Goal: Task Accomplishment & Management: Manage account settings

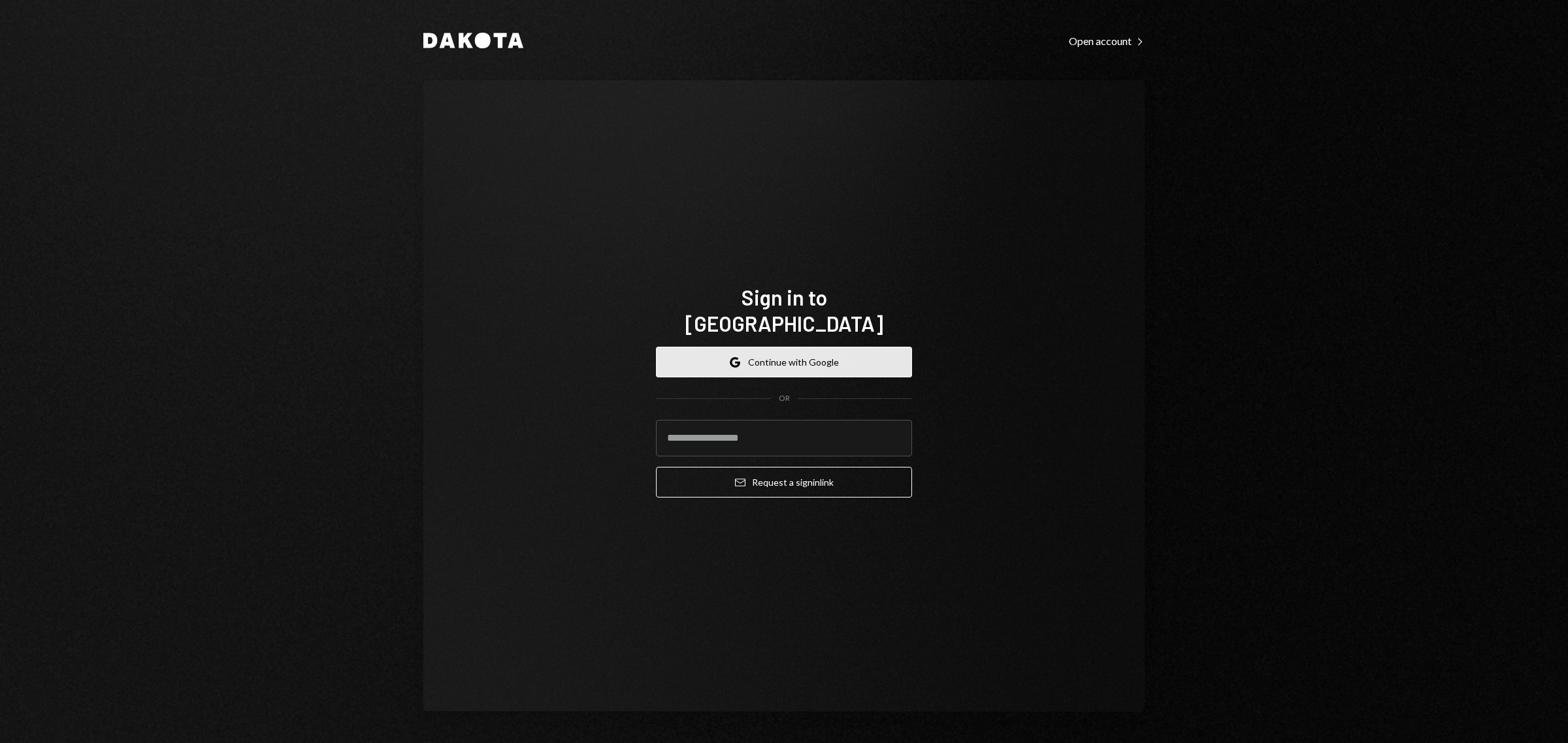
click at [759, 353] on button "Google Continue with Google" at bounding box center [784, 362] width 256 height 31
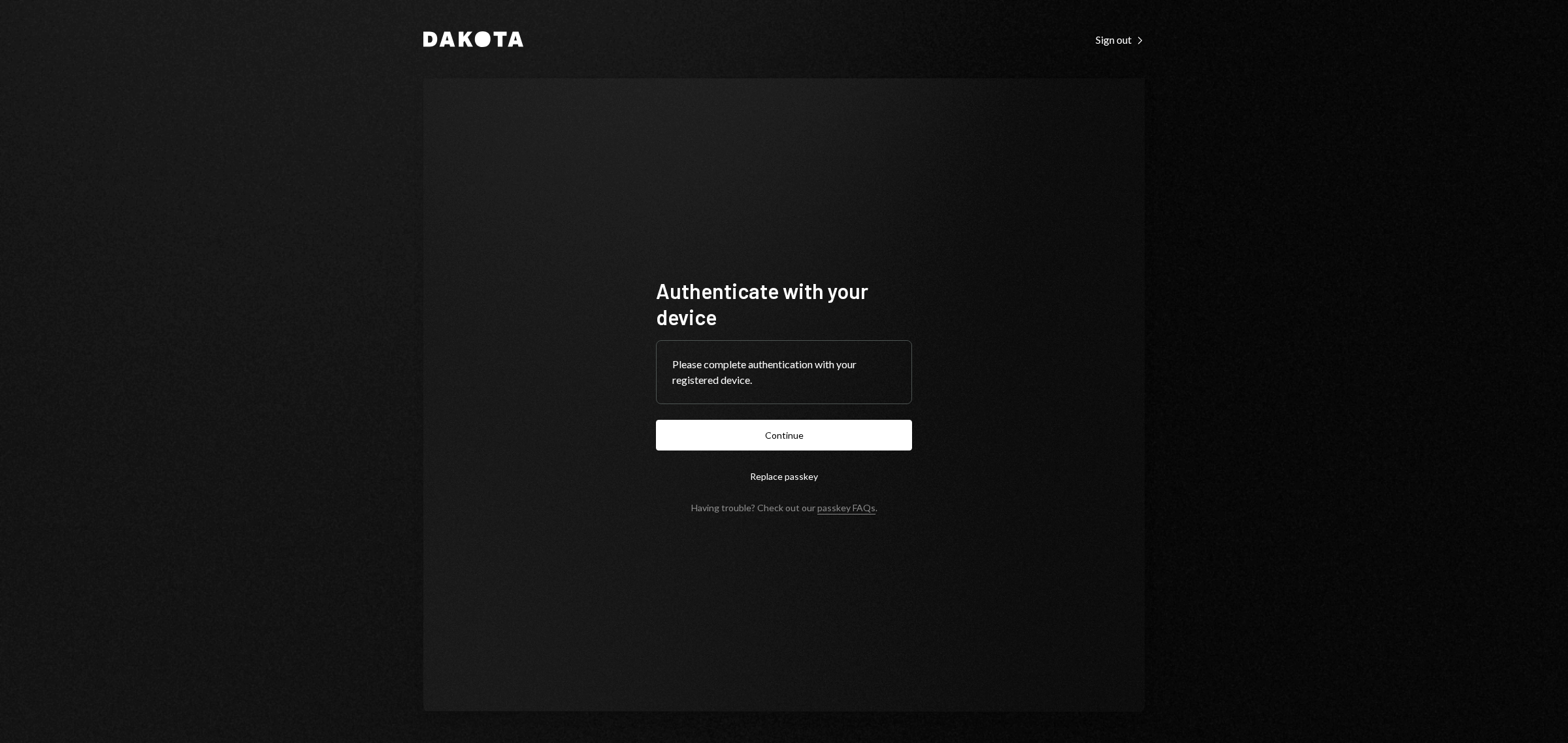
click at [792, 407] on form "Authenticate with your device Please complete authentication with your register…" at bounding box center [784, 395] width 256 height 236
click at [780, 438] on button "Continue" at bounding box center [784, 435] width 256 height 31
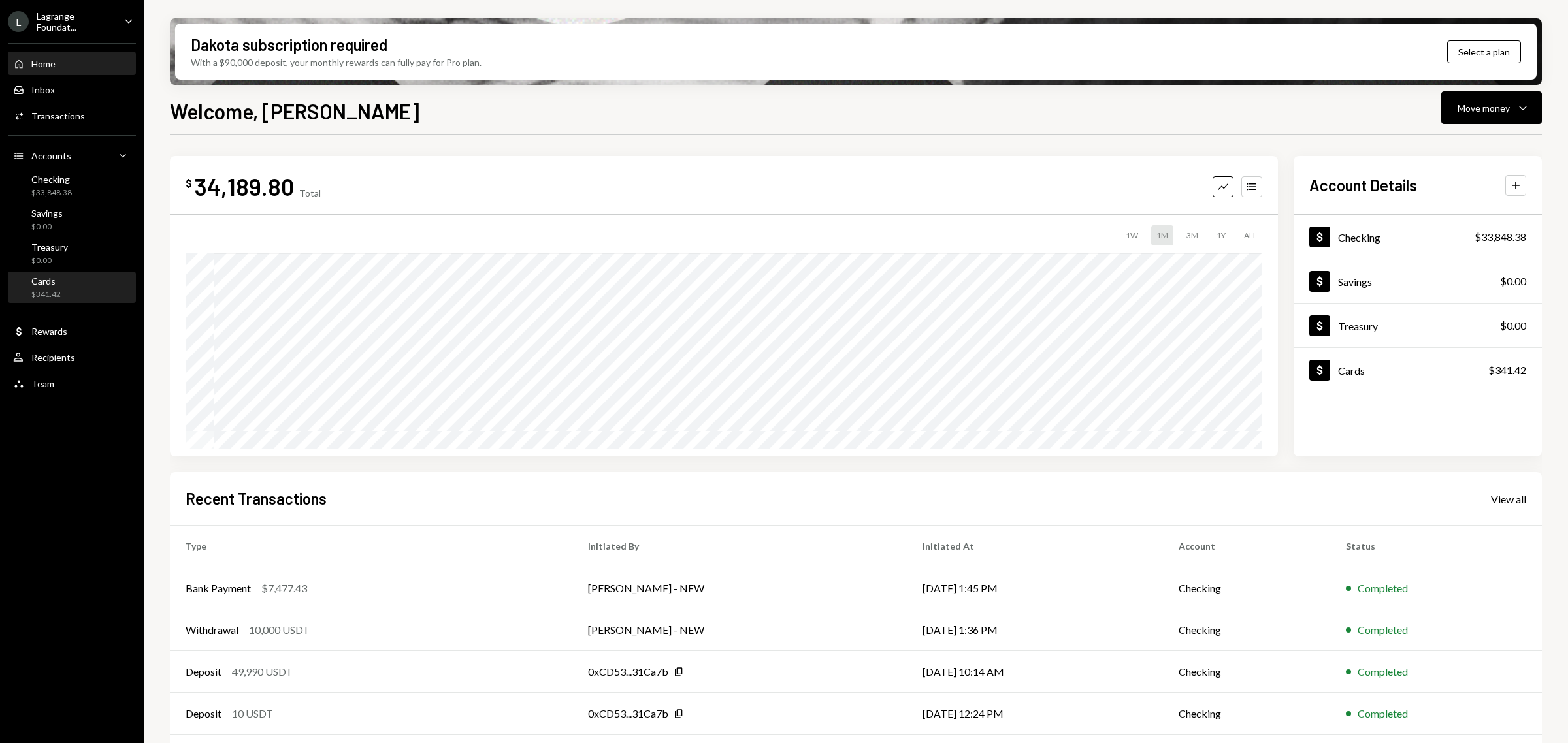
click at [46, 291] on div "$341.42" at bounding box center [46, 294] width 30 height 11
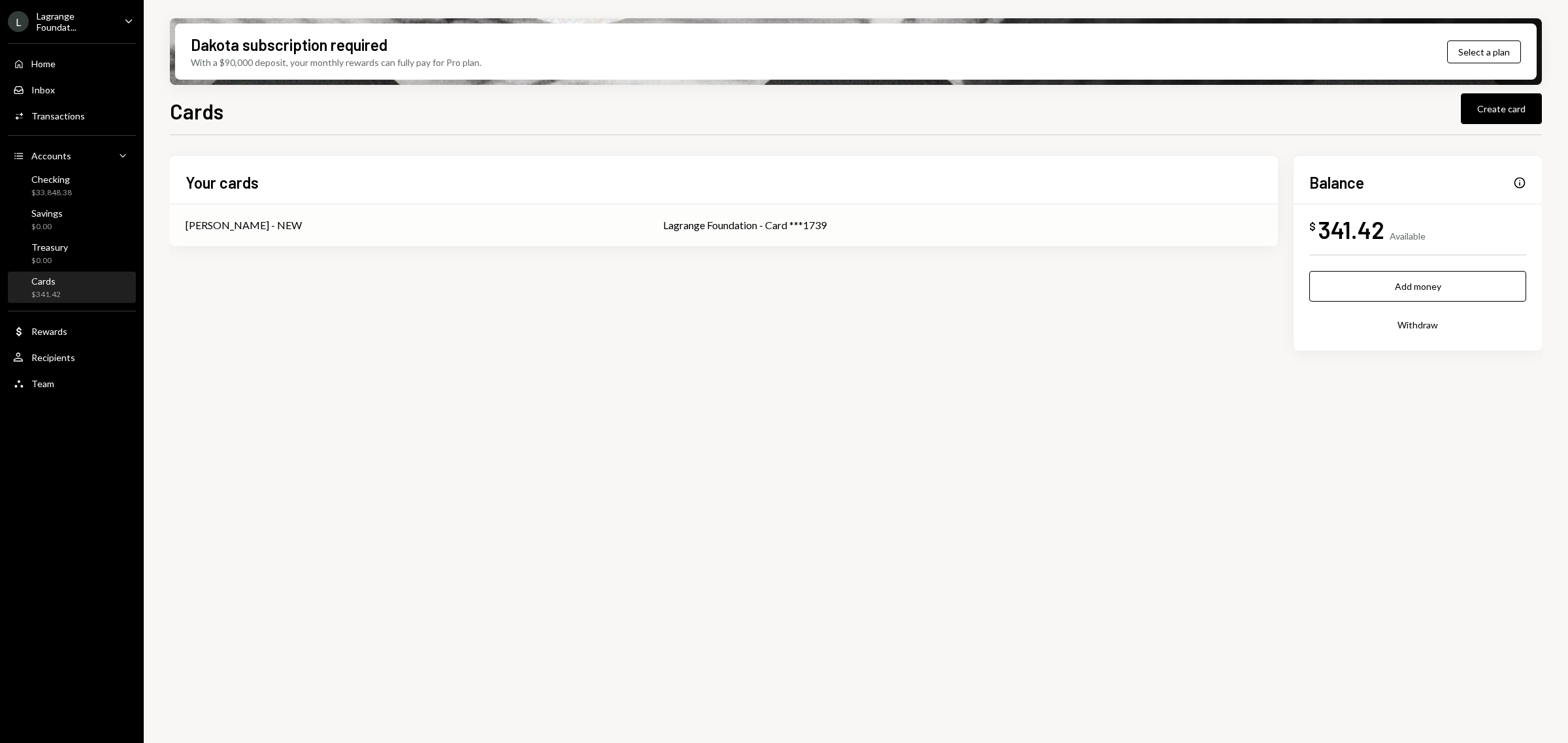
click at [557, 228] on div "[PERSON_NAME] - NEW" at bounding box center [408, 225] width 446 height 15
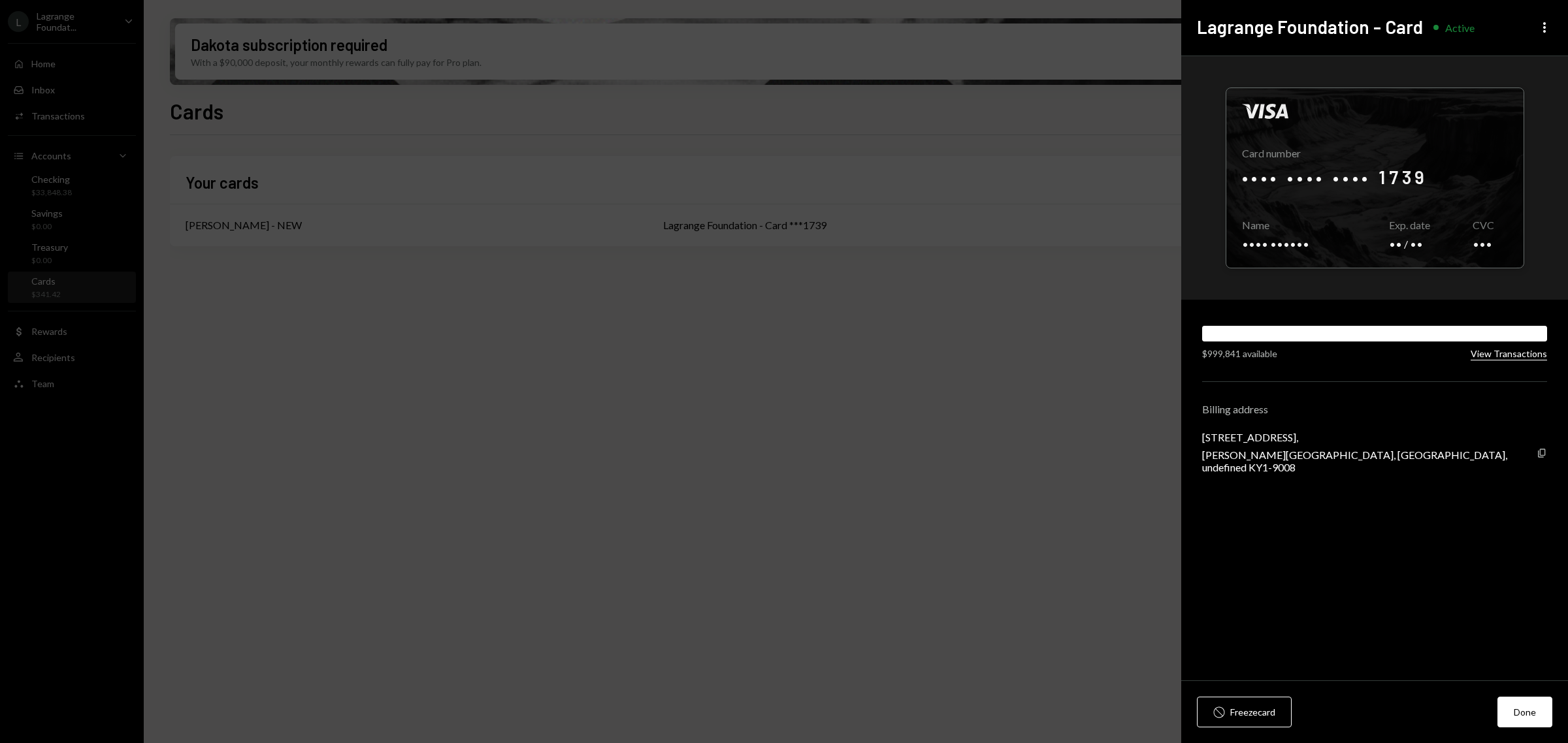
click at [1535, 356] on button "View Transactions" at bounding box center [1508, 354] width 76 height 12
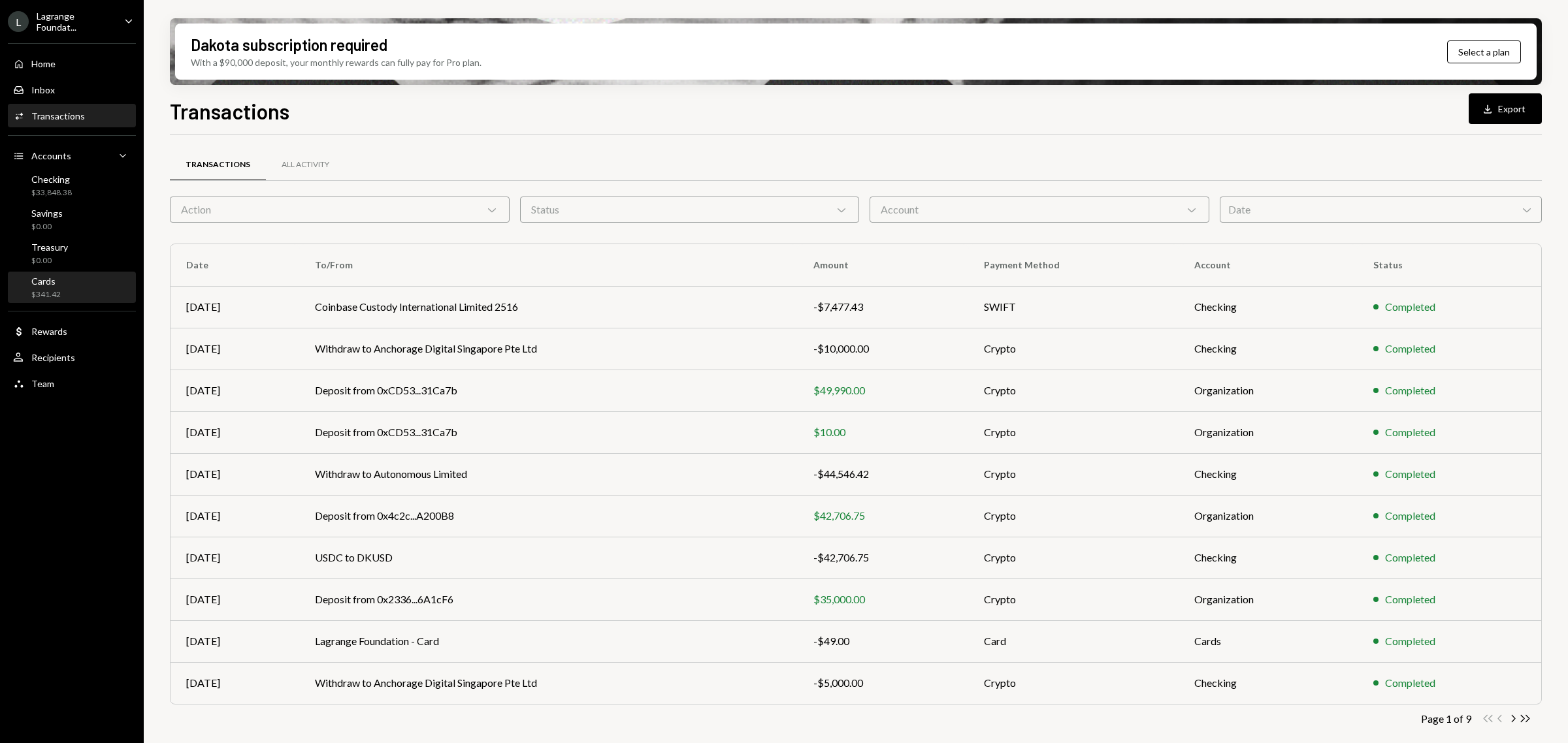
click at [67, 292] on div "Cards $341.42" at bounding box center [71, 288] width 118 height 25
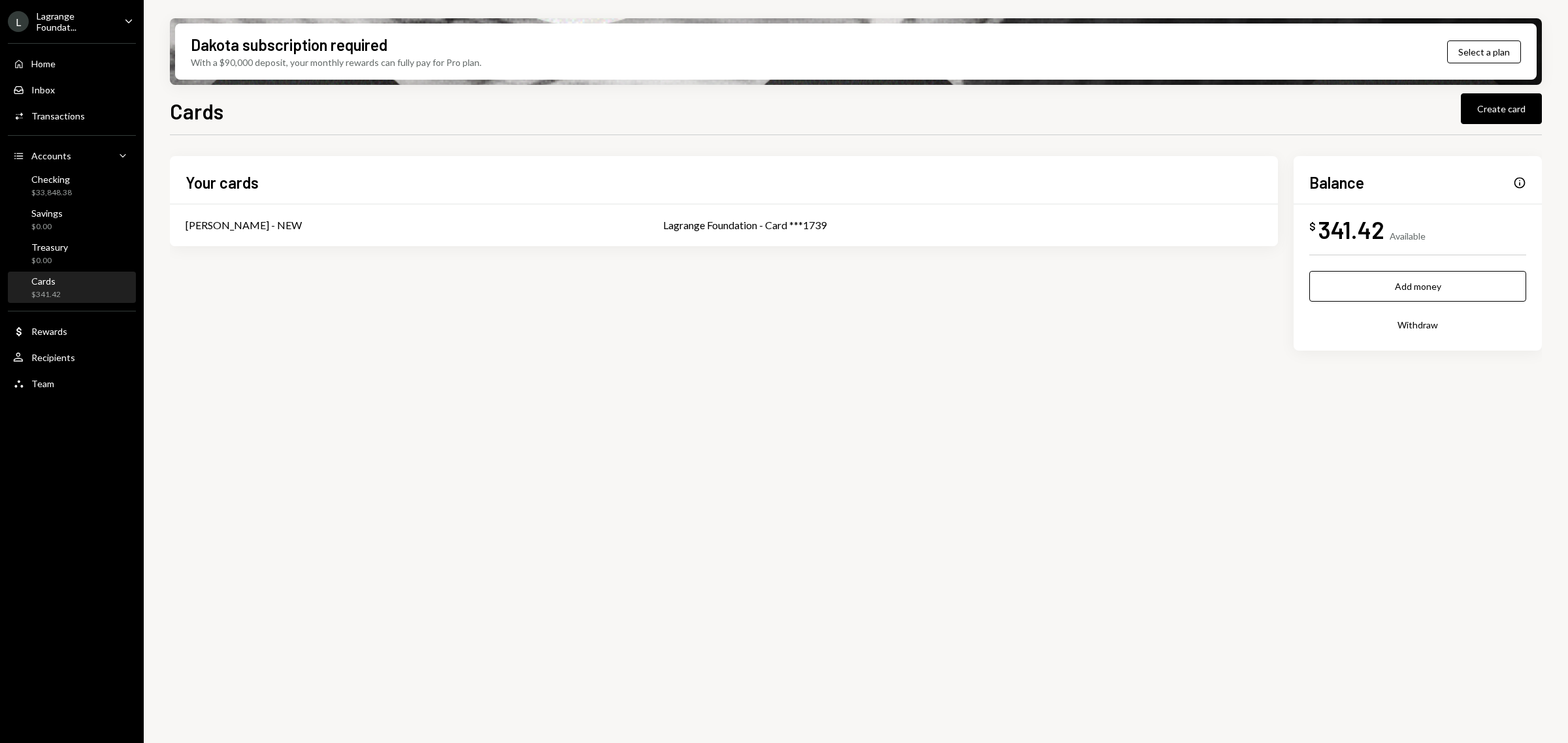
click at [1519, 181] on div "Info" at bounding box center [1519, 183] width 13 height 13
click at [1439, 289] on button "Add money" at bounding box center [1418, 286] width 217 height 31
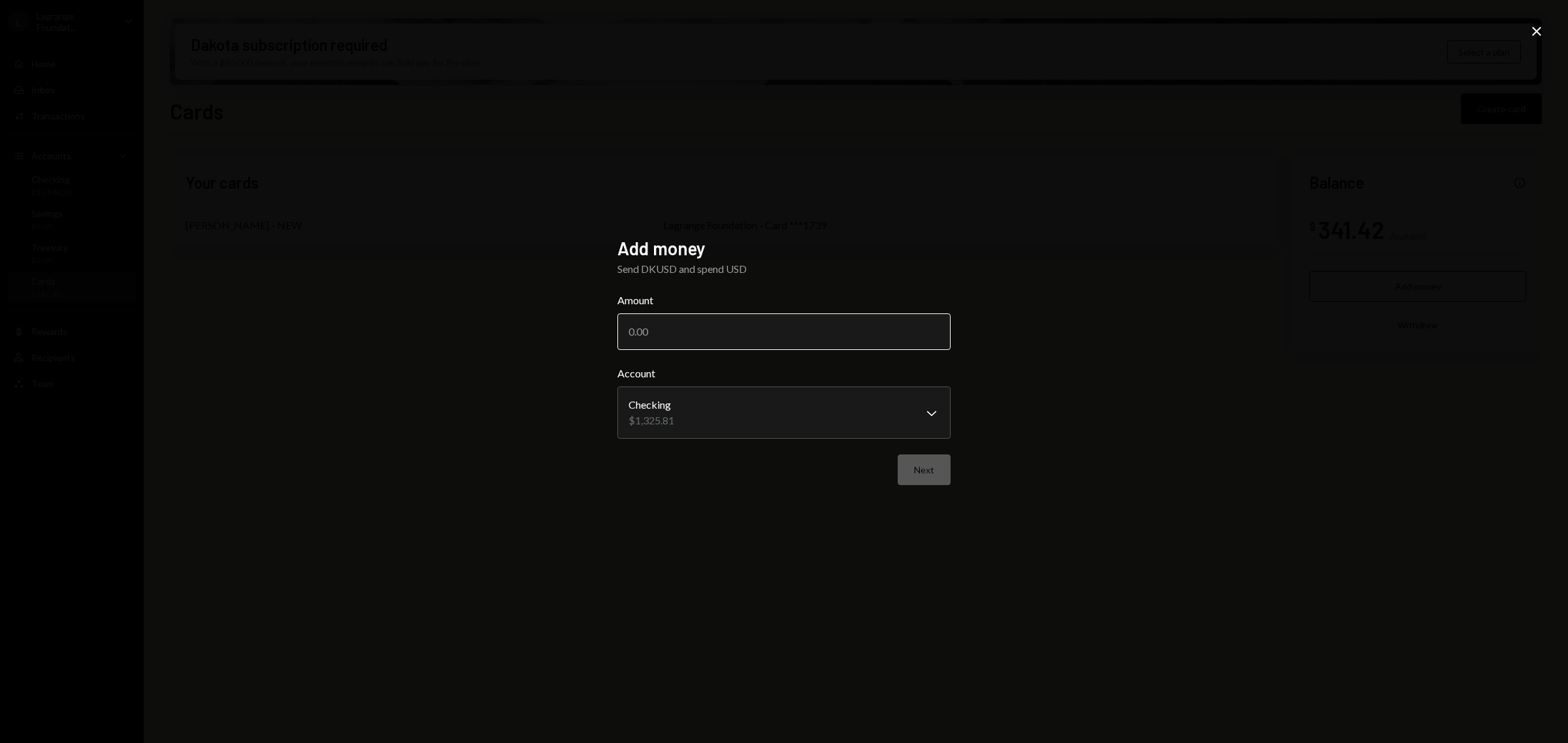
click at [772, 333] on input "Amount" at bounding box center [784, 331] width 333 height 36
click at [733, 414] on body "**********" at bounding box center [784, 371] width 1568 height 743
click at [972, 249] on div "**********" at bounding box center [784, 371] width 1568 height 743
click at [907, 331] on input "Amount" at bounding box center [784, 331] width 333 height 36
click at [1535, 32] on icon "Close" at bounding box center [1536, 31] width 15 height 15
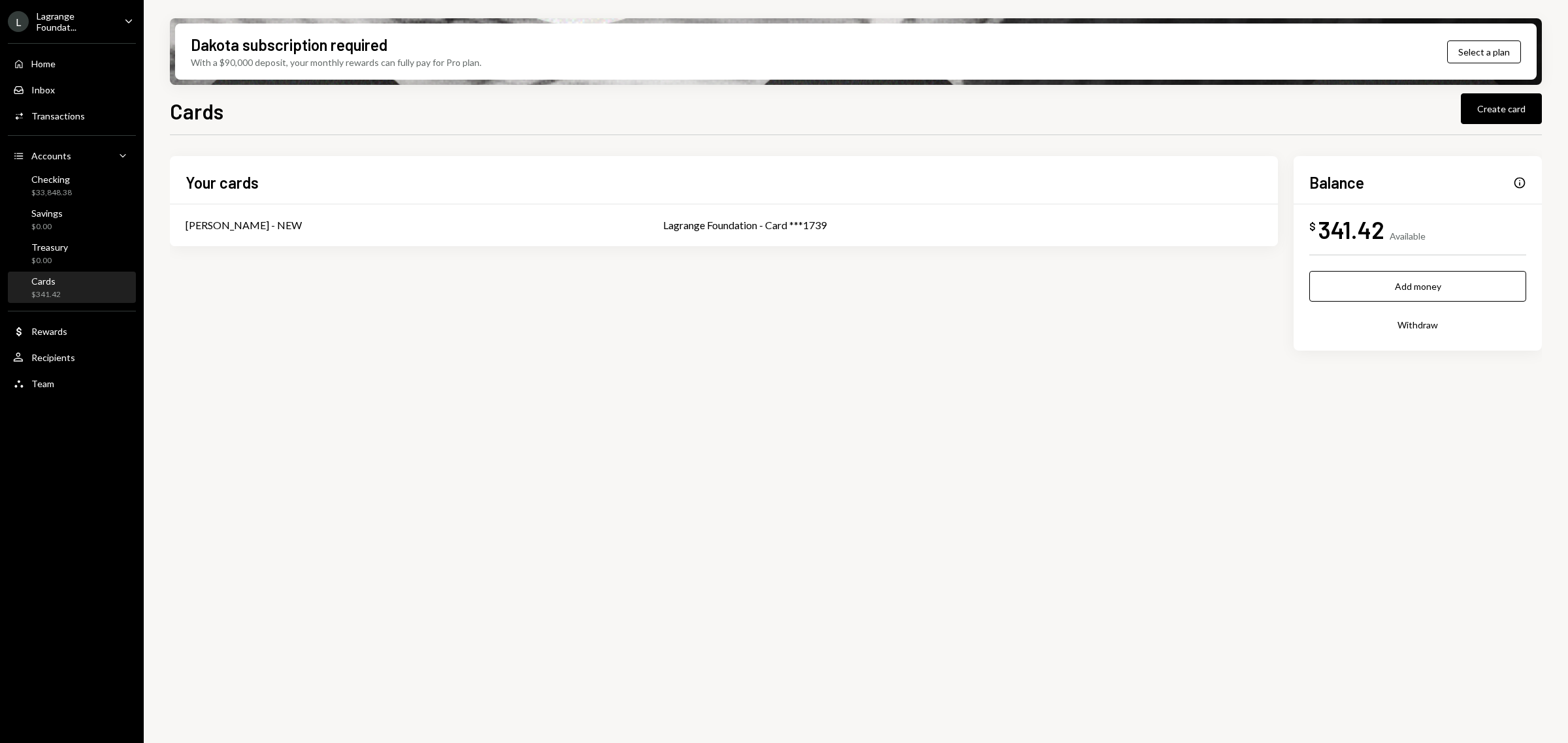
click at [1421, 325] on button "Withdraw" at bounding box center [1418, 325] width 217 height 31
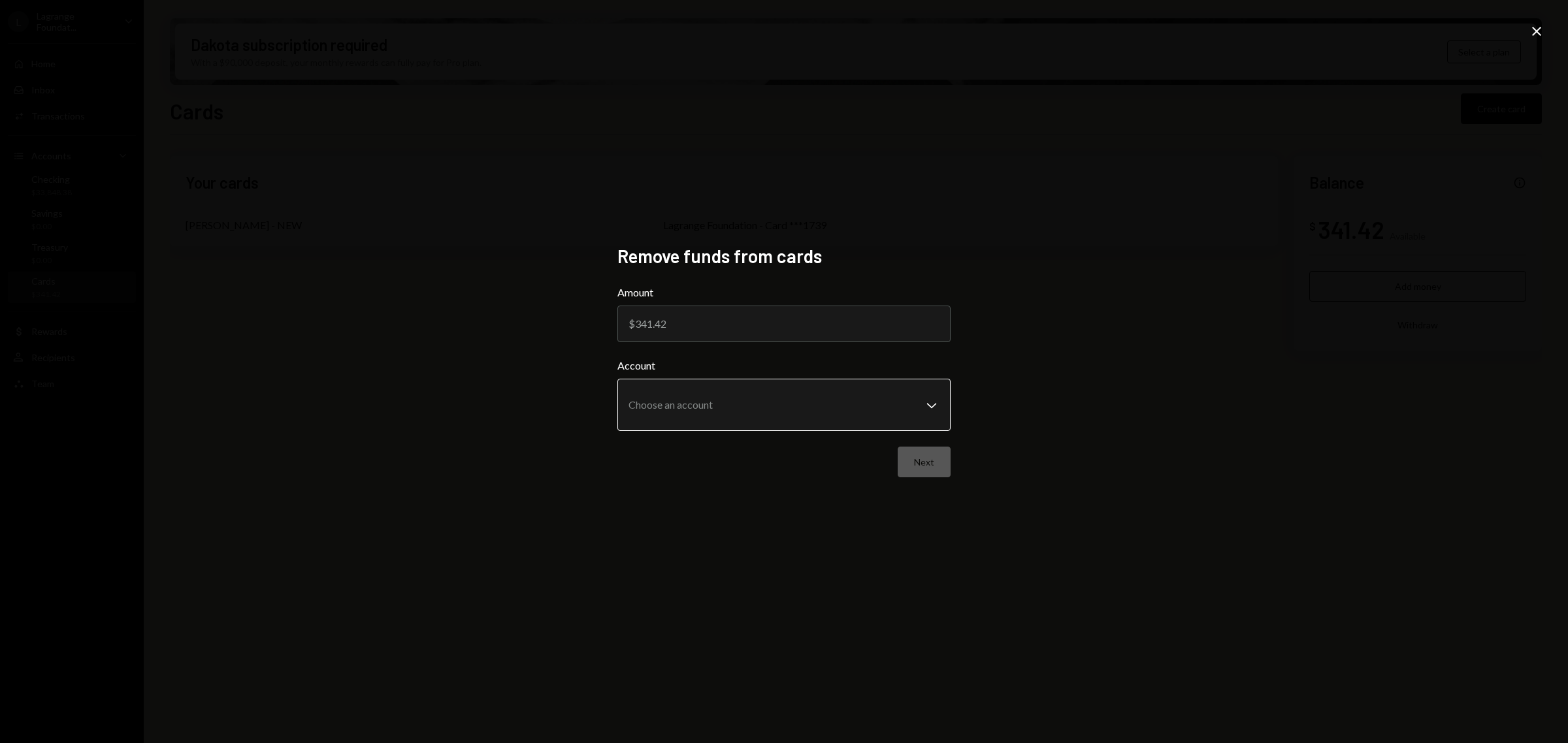
click at [752, 418] on body "**********" at bounding box center [784, 371] width 1568 height 743
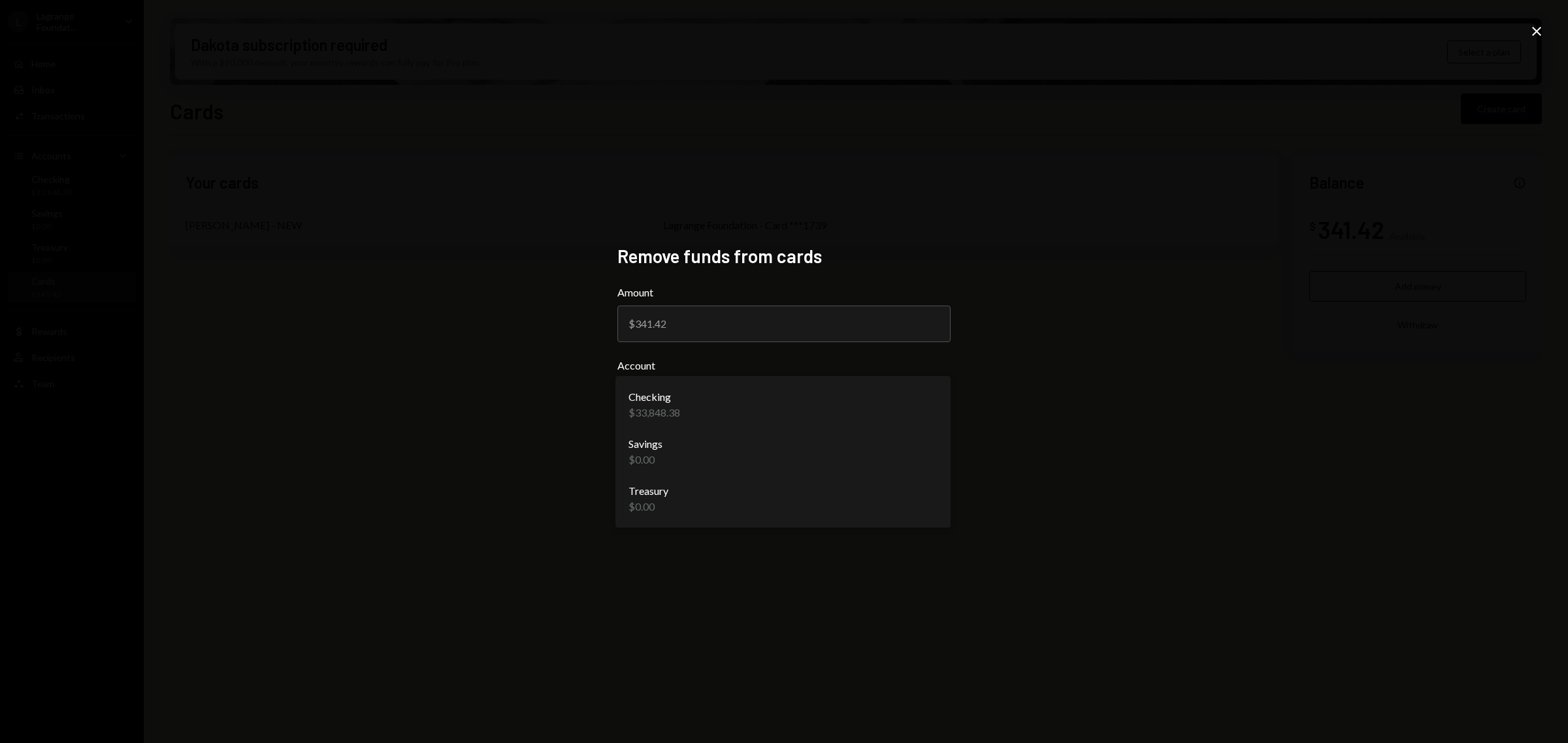
click at [1088, 269] on div "**********" at bounding box center [784, 371] width 1568 height 743
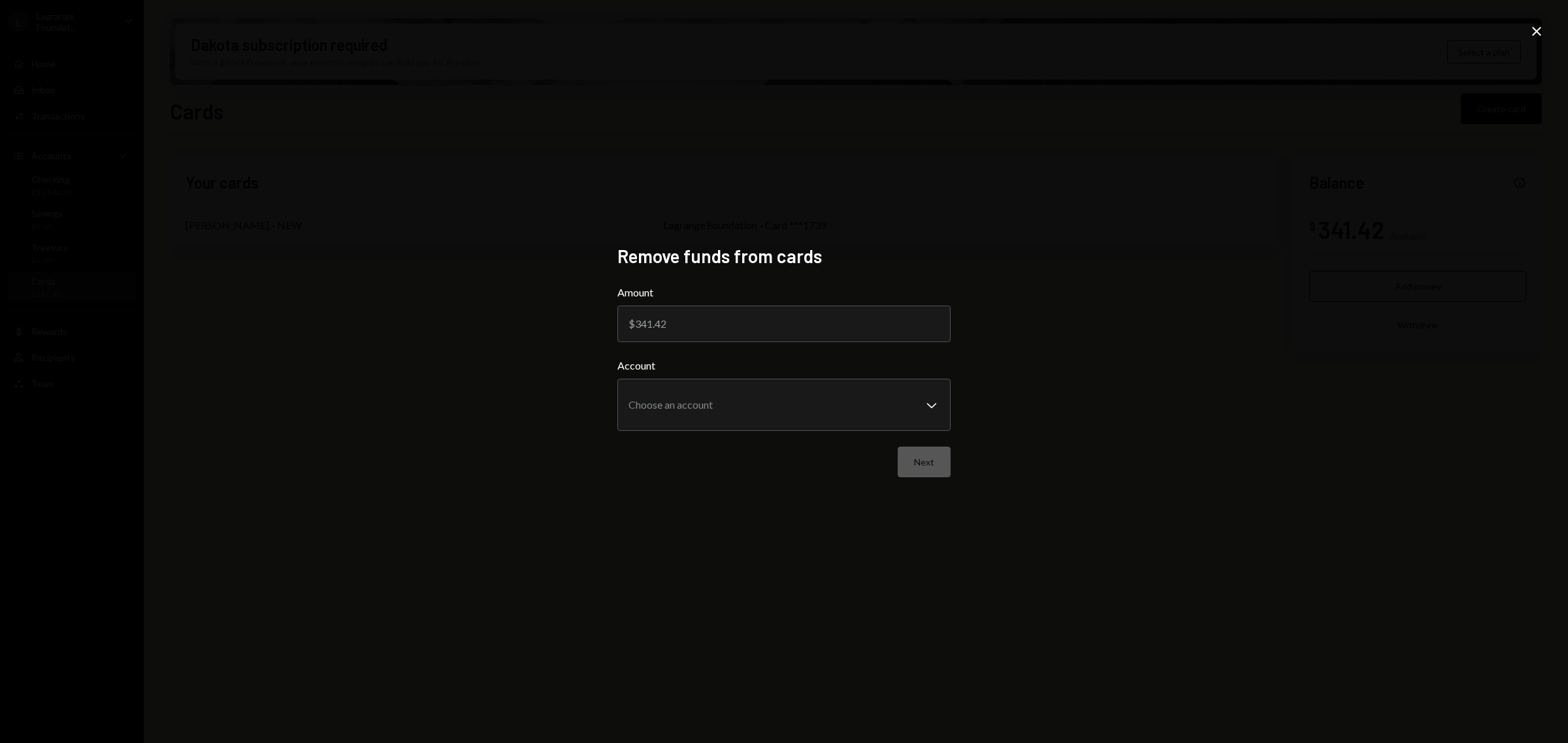
click at [1537, 22] on div "**********" at bounding box center [784, 371] width 1568 height 743
click at [1536, 24] on icon "Close" at bounding box center [1536, 31] width 15 height 15
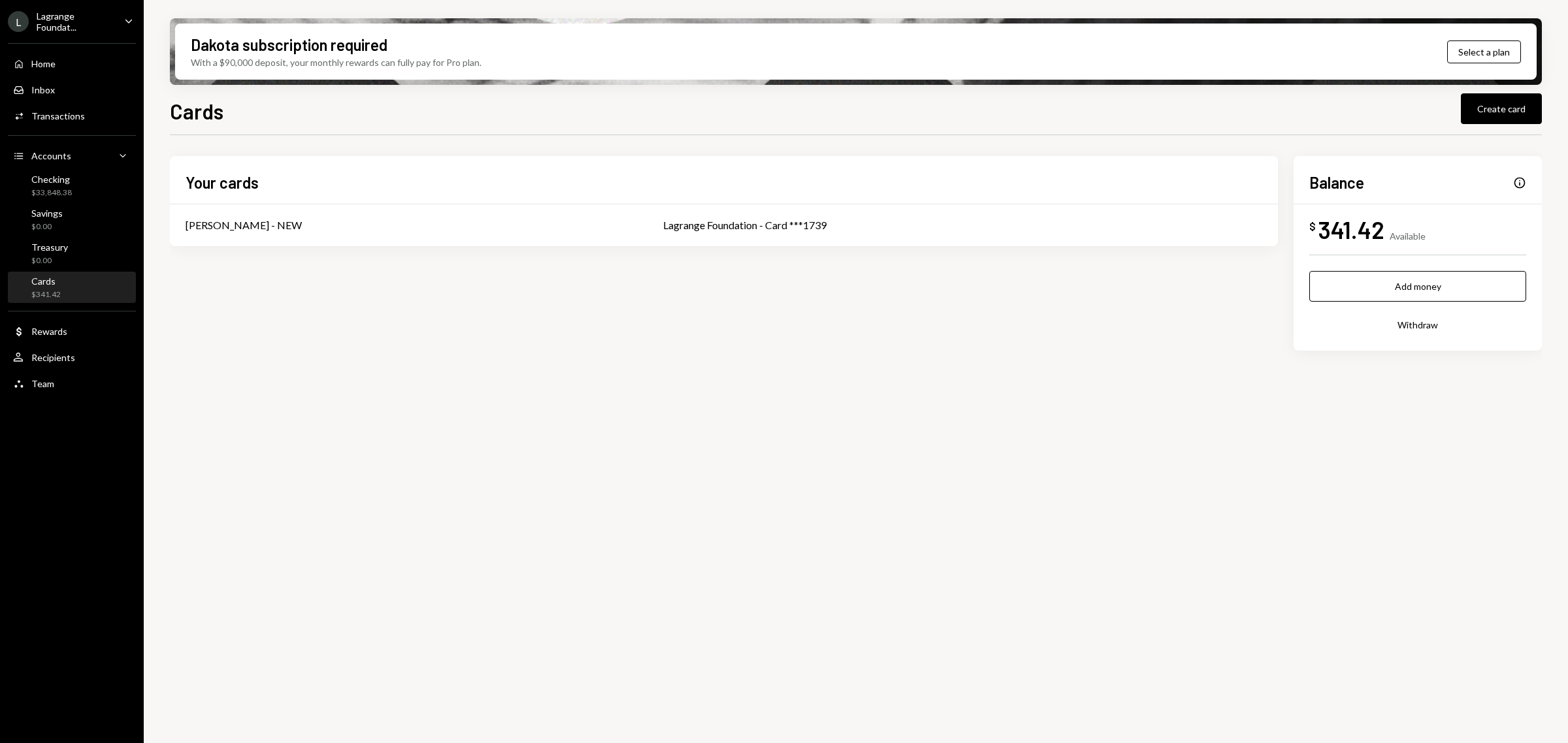
click at [65, 279] on div "Cards $341.42" at bounding box center [71, 288] width 118 height 25
click at [286, 229] on div "[PERSON_NAME] - NEW" at bounding box center [408, 225] width 446 height 15
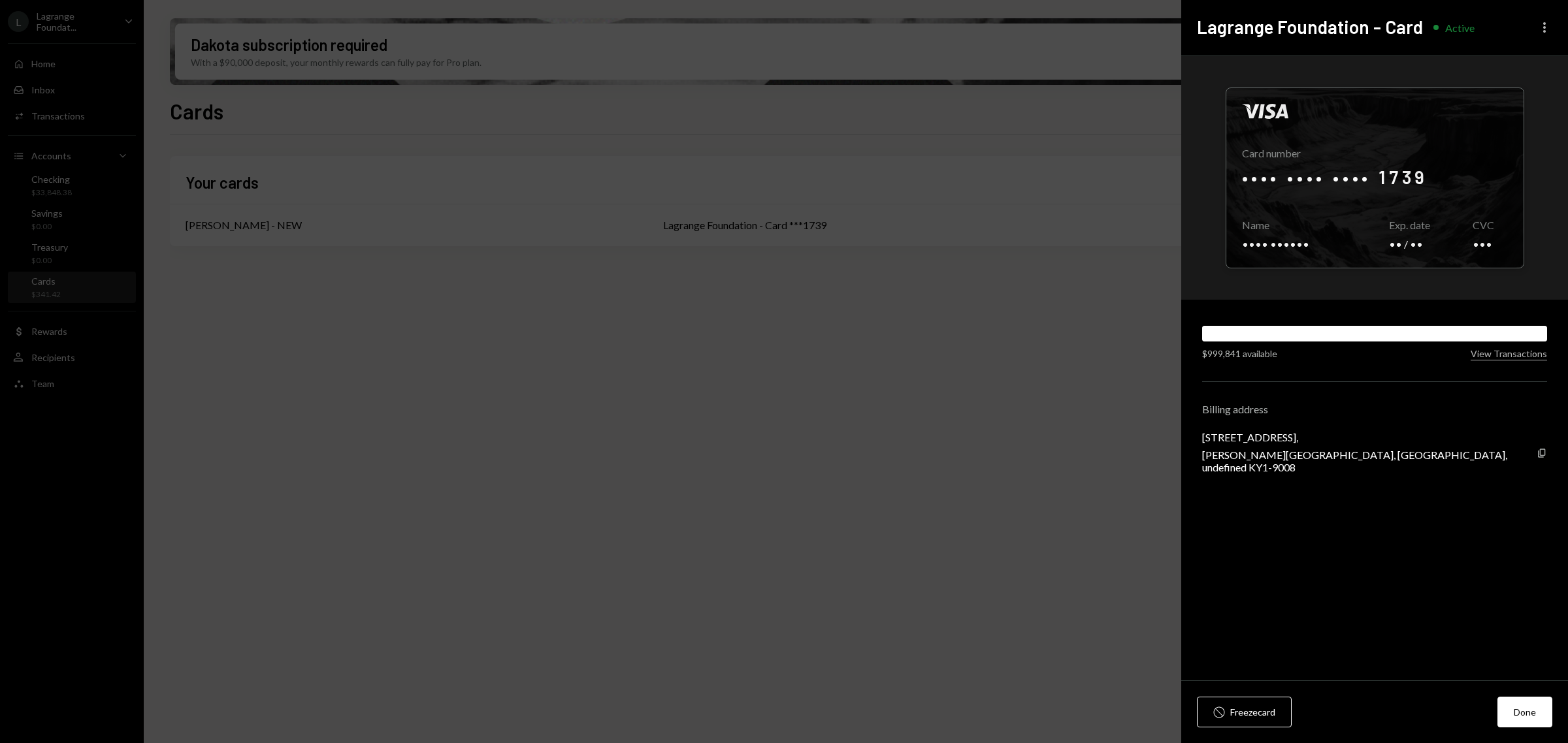
click at [1546, 24] on icon "More" at bounding box center [1544, 27] width 15 height 15
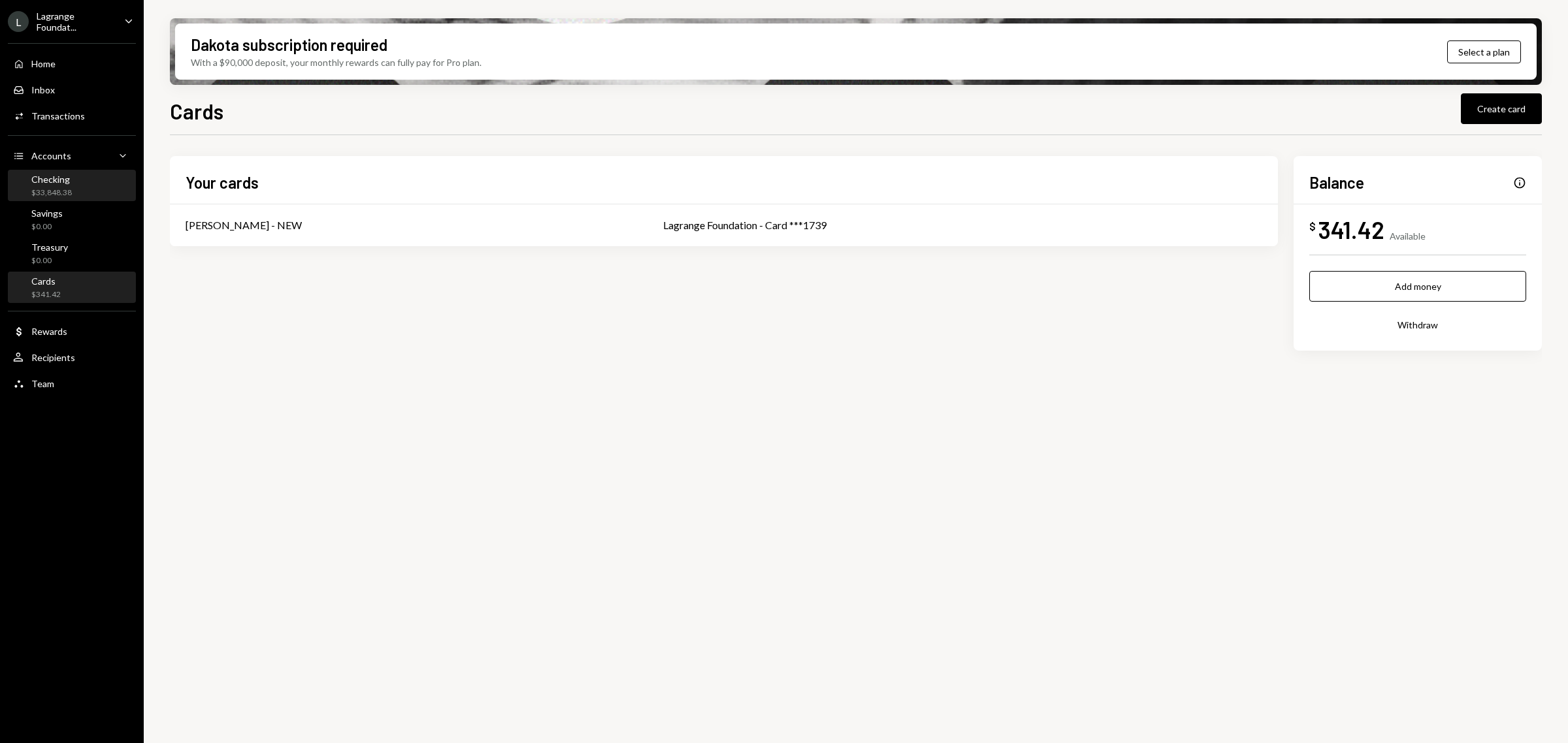
click at [85, 178] on div "Checking $33,848.38" at bounding box center [71, 186] width 118 height 25
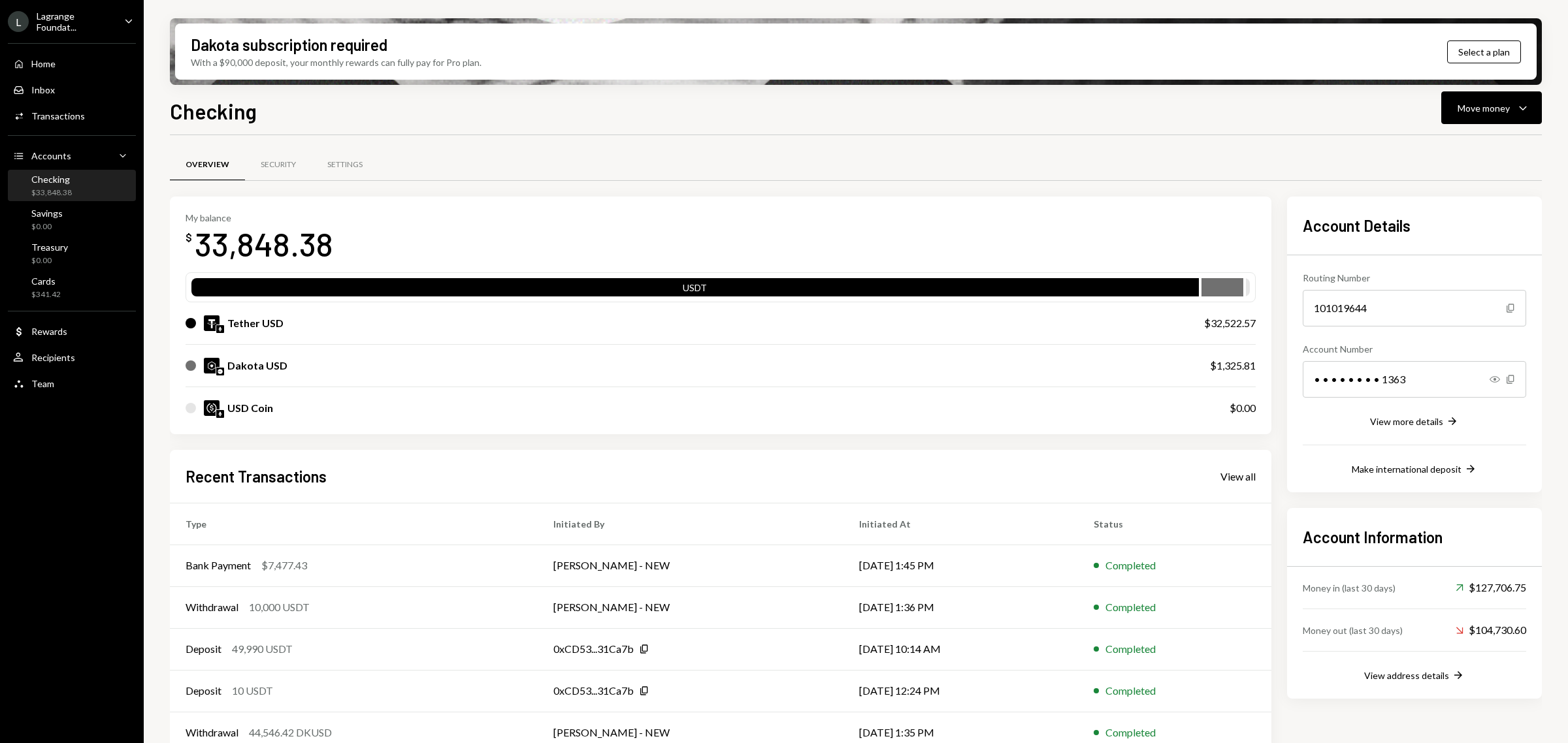
scroll to position [20, 0]
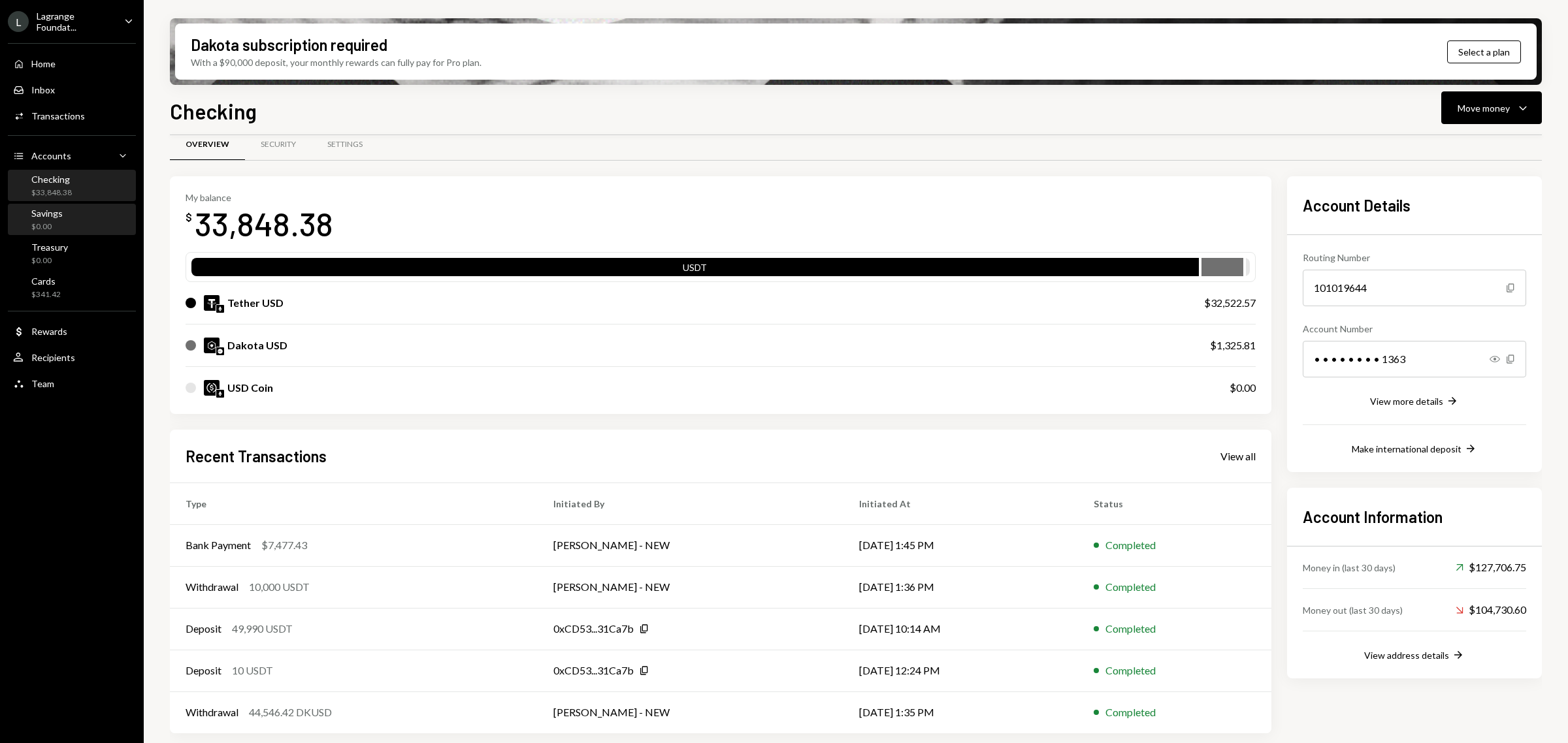
click at [80, 217] on div "Savings $0.00" at bounding box center [71, 220] width 118 height 25
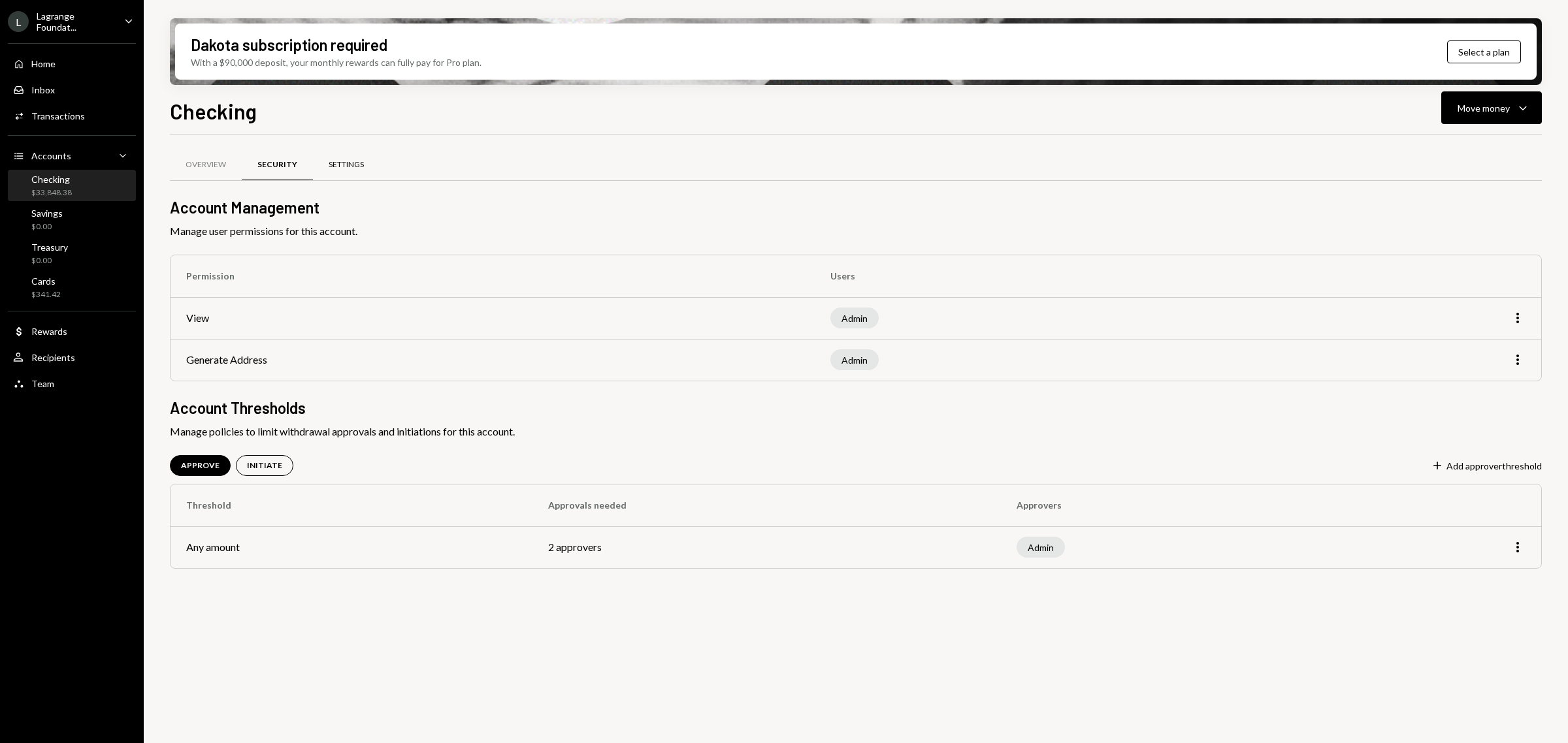
click at [350, 156] on div "Settings" at bounding box center [346, 165] width 67 height 32
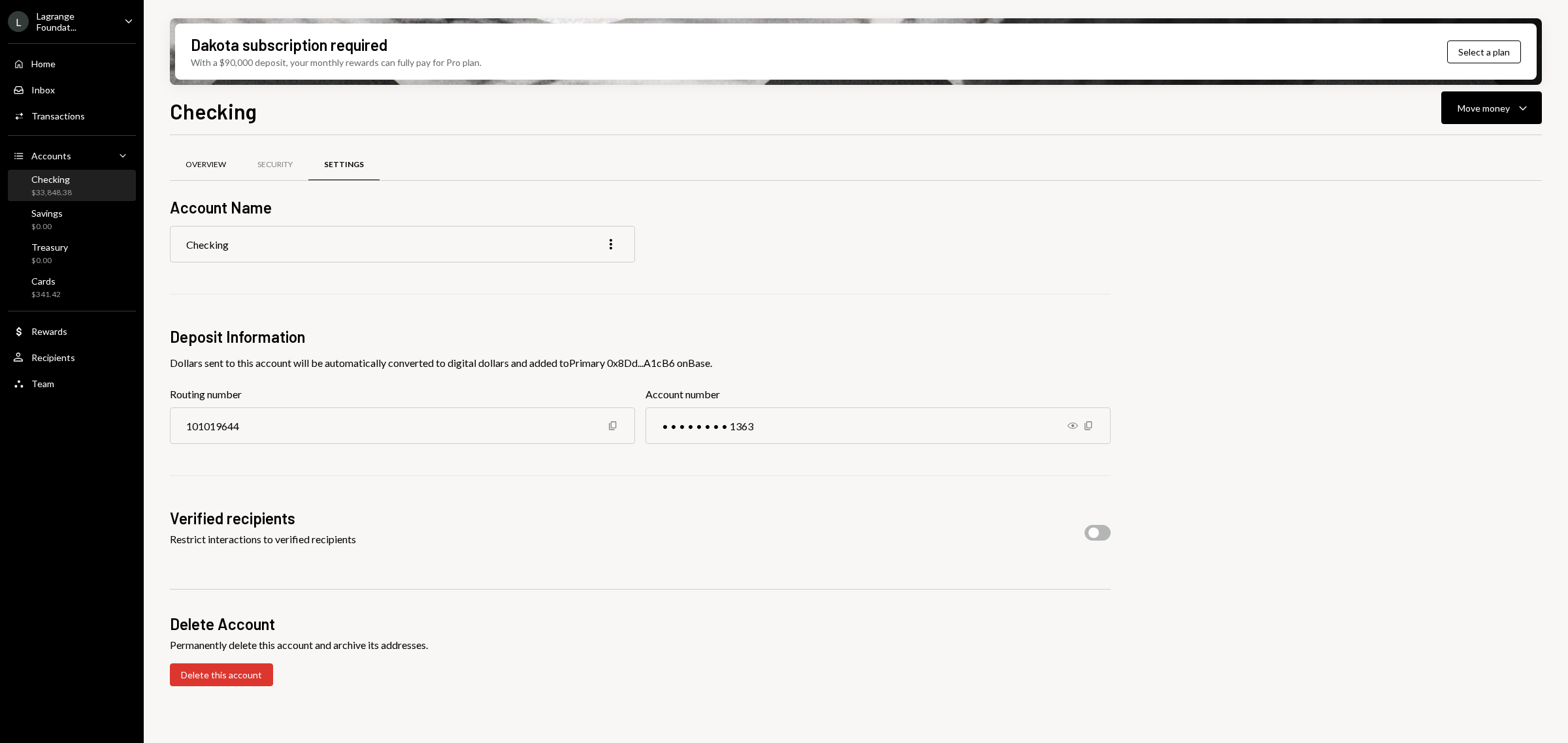
click at [203, 160] on div "Overview" at bounding box center [206, 165] width 40 height 11
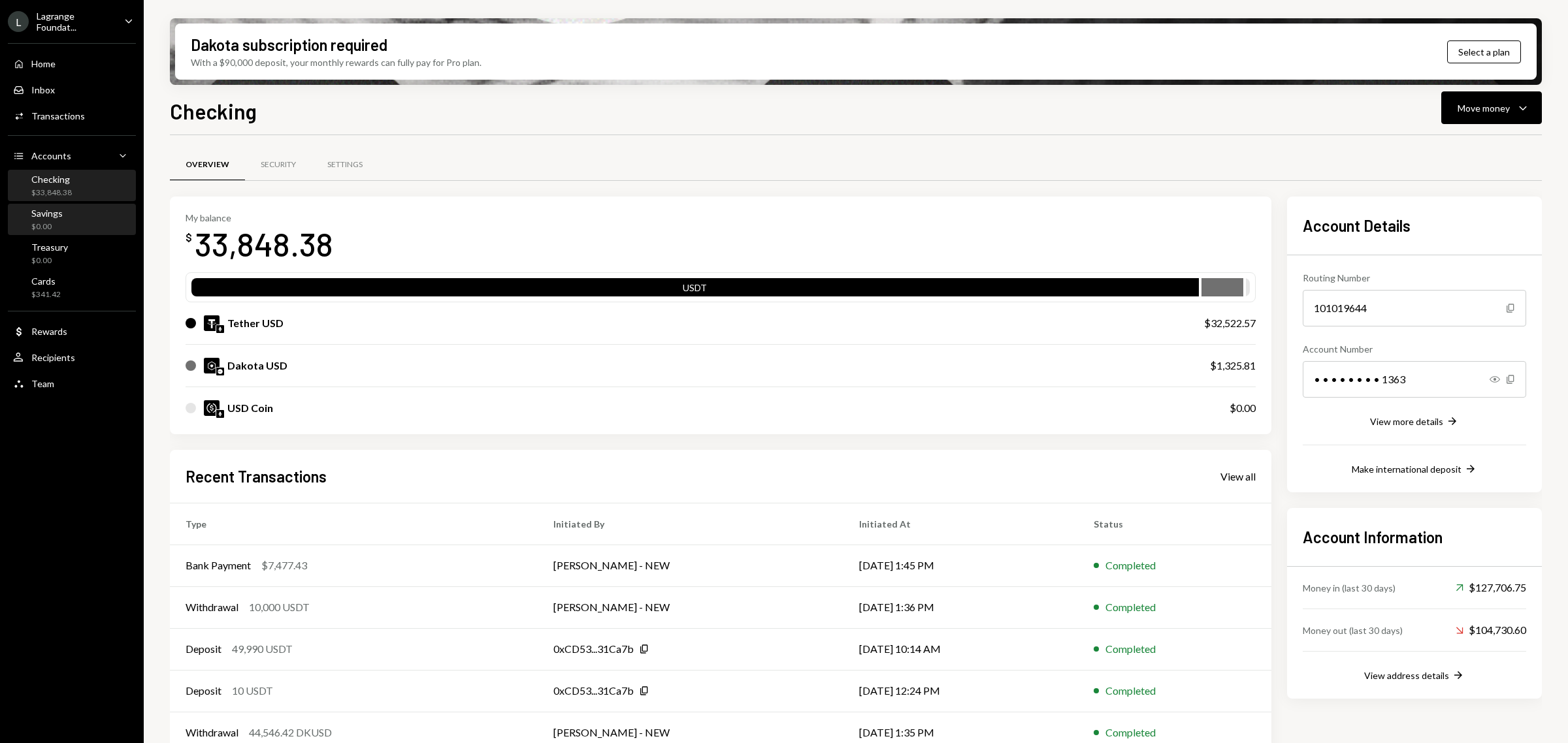
click at [73, 221] on div "Savings $0.00" at bounding box center [71, 220] width 118 height 25
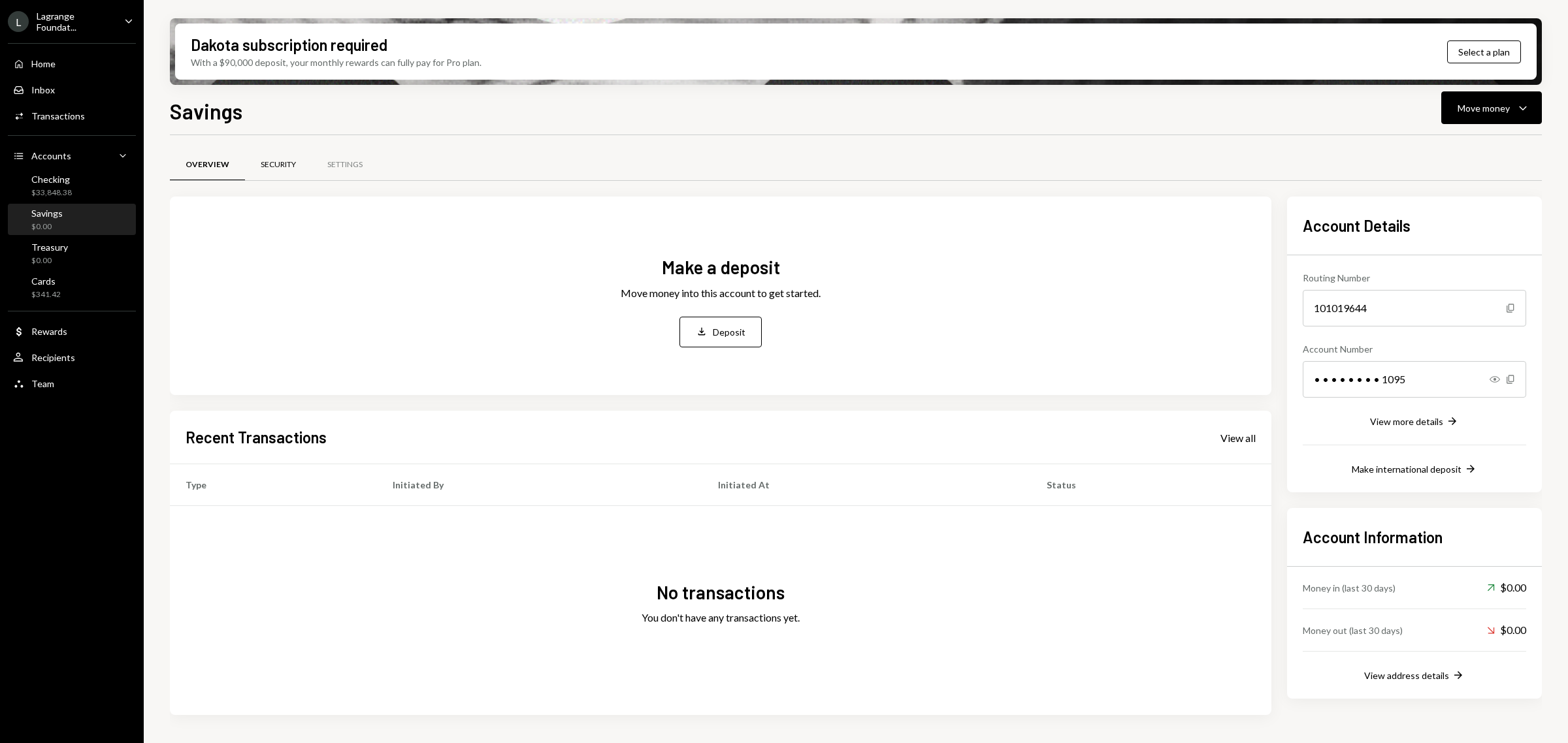
click at [276, 165] on div "Security" at bounding box center [278, 165] width 35 height 11
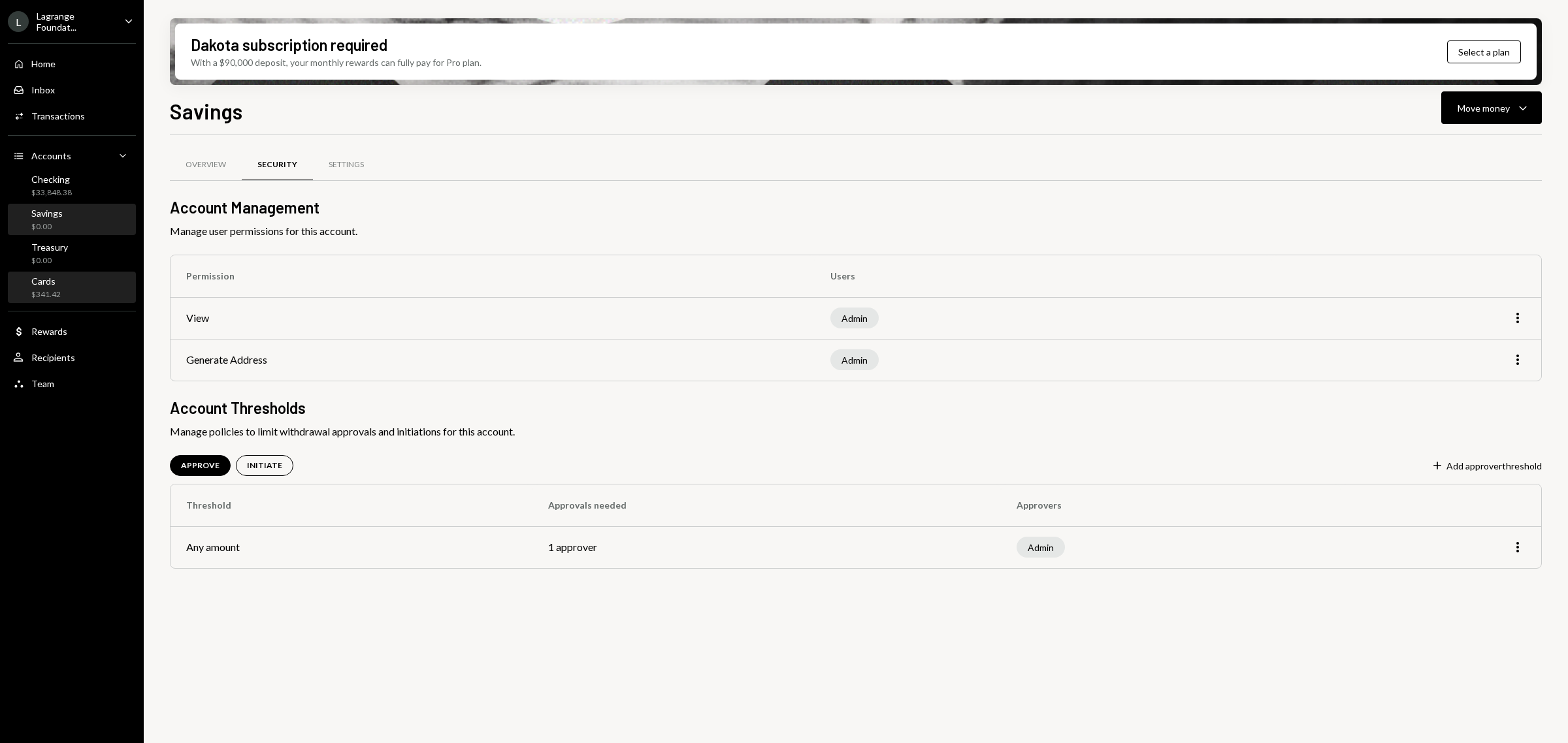
click at [61, 276] on div "Cards $341.42" at bounding box center [71, 288] width 118 height 25
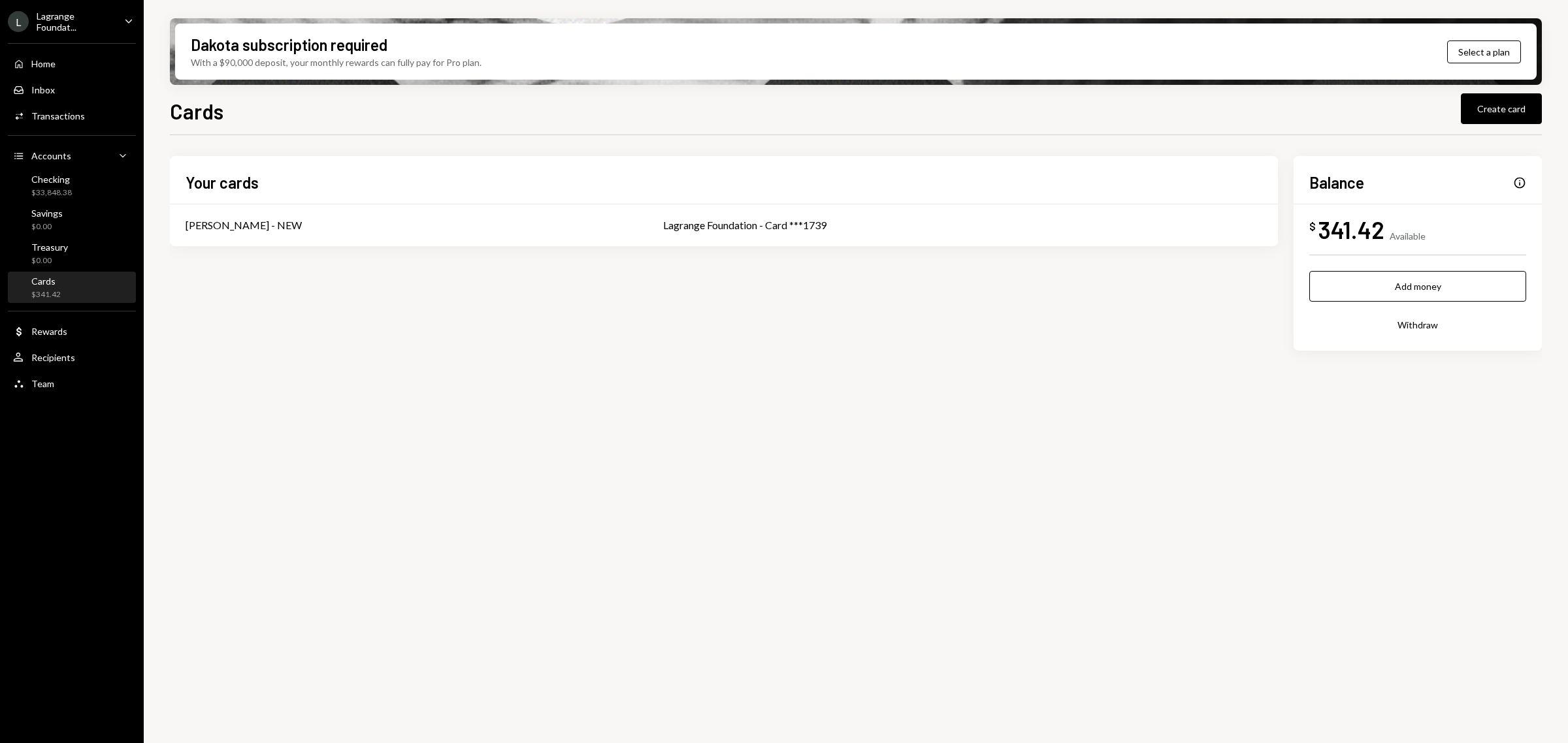
click at [93, 25] on div "Lagrange Foundat..." at bounding box center [75, 22] width 77 height 22
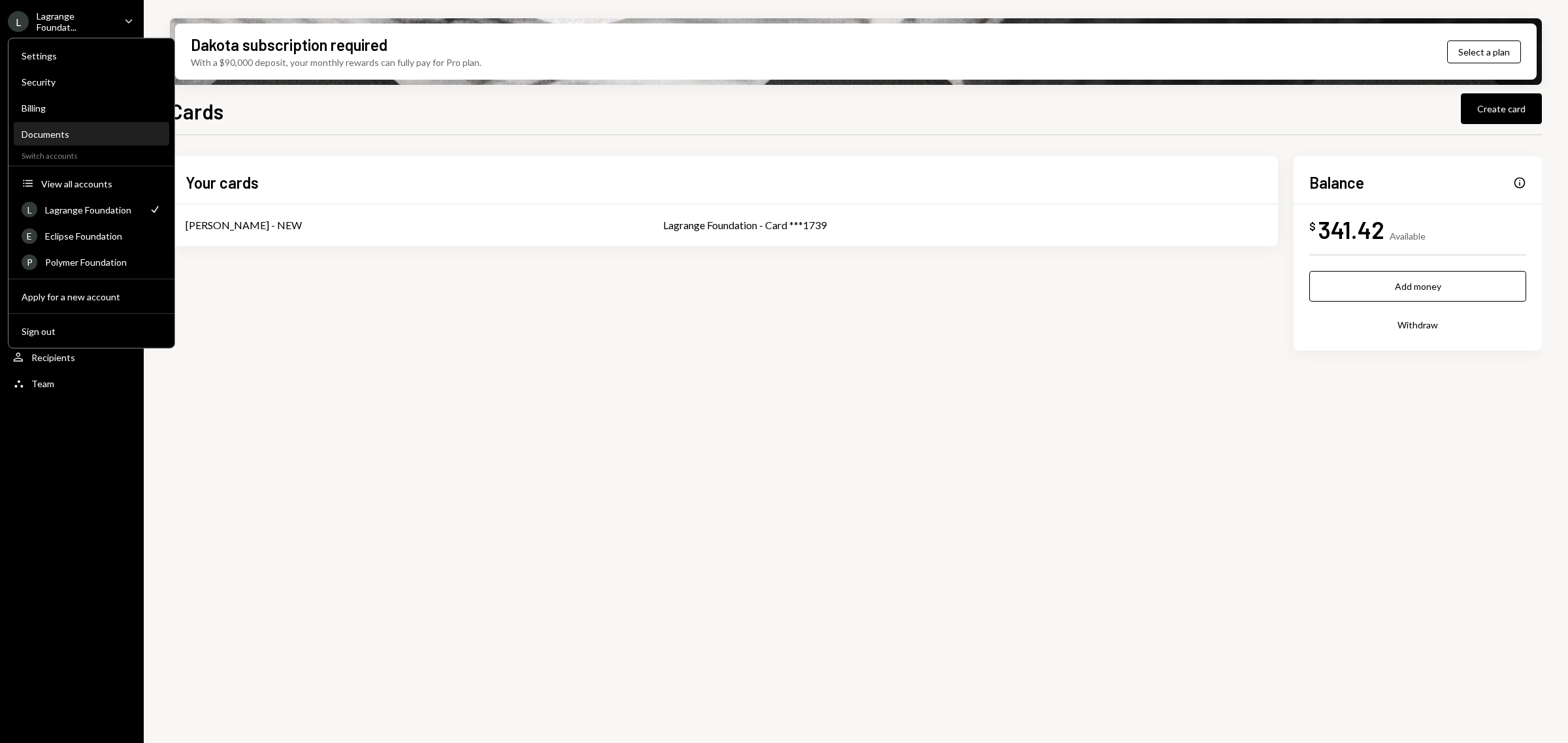
click at [60, 131] on div "Documents" at bounding box center [91, 134] width 139 height 11
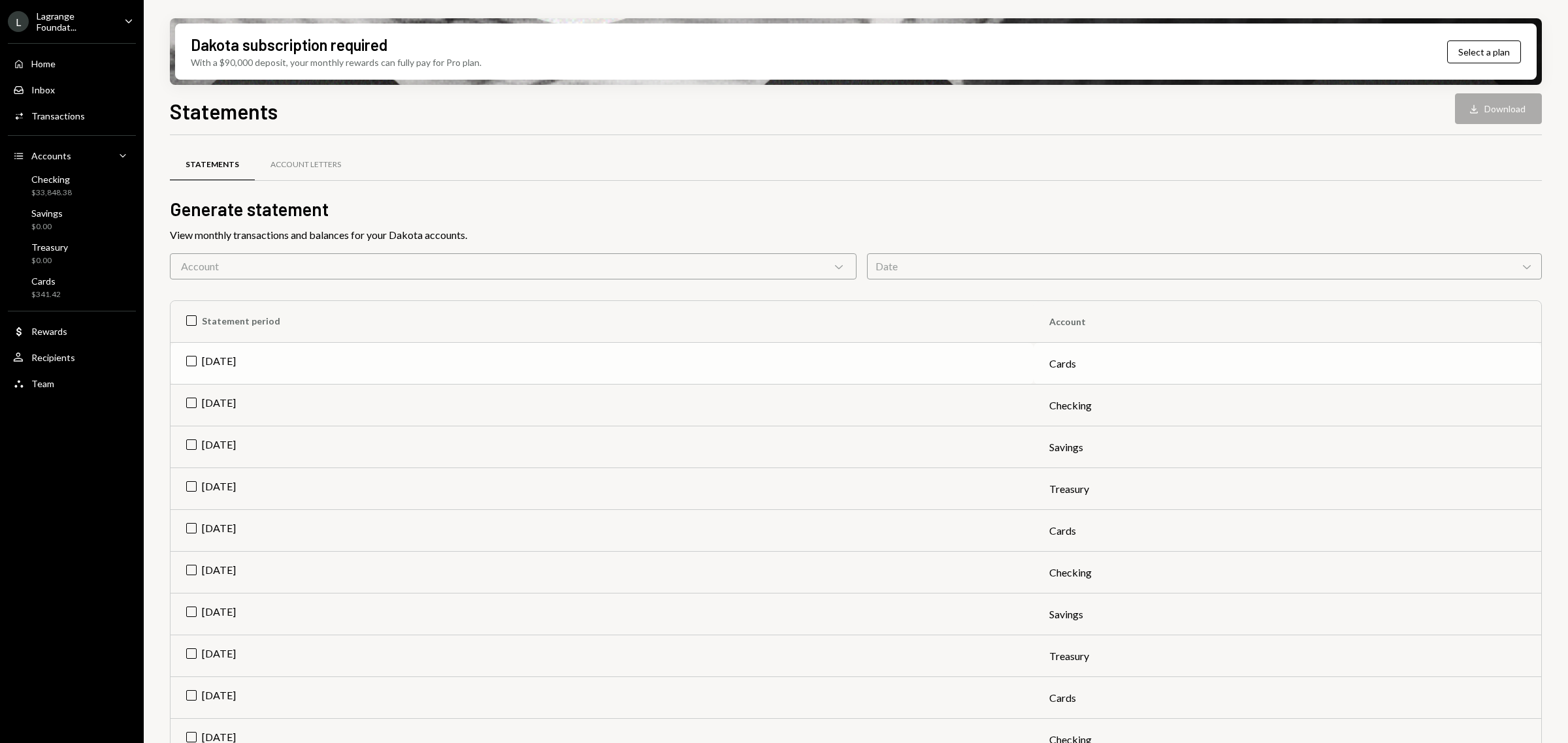
click at [317, 357] on td "[DATE]" at bounding box center [602, 364] width 863 height 42
click at [1482, 110] on div "Download" at bounding box center [1475, 108] width 17 height 13
click at [57, 284] on div "Cards" at bounding box center [46, 281] width 30 height 11
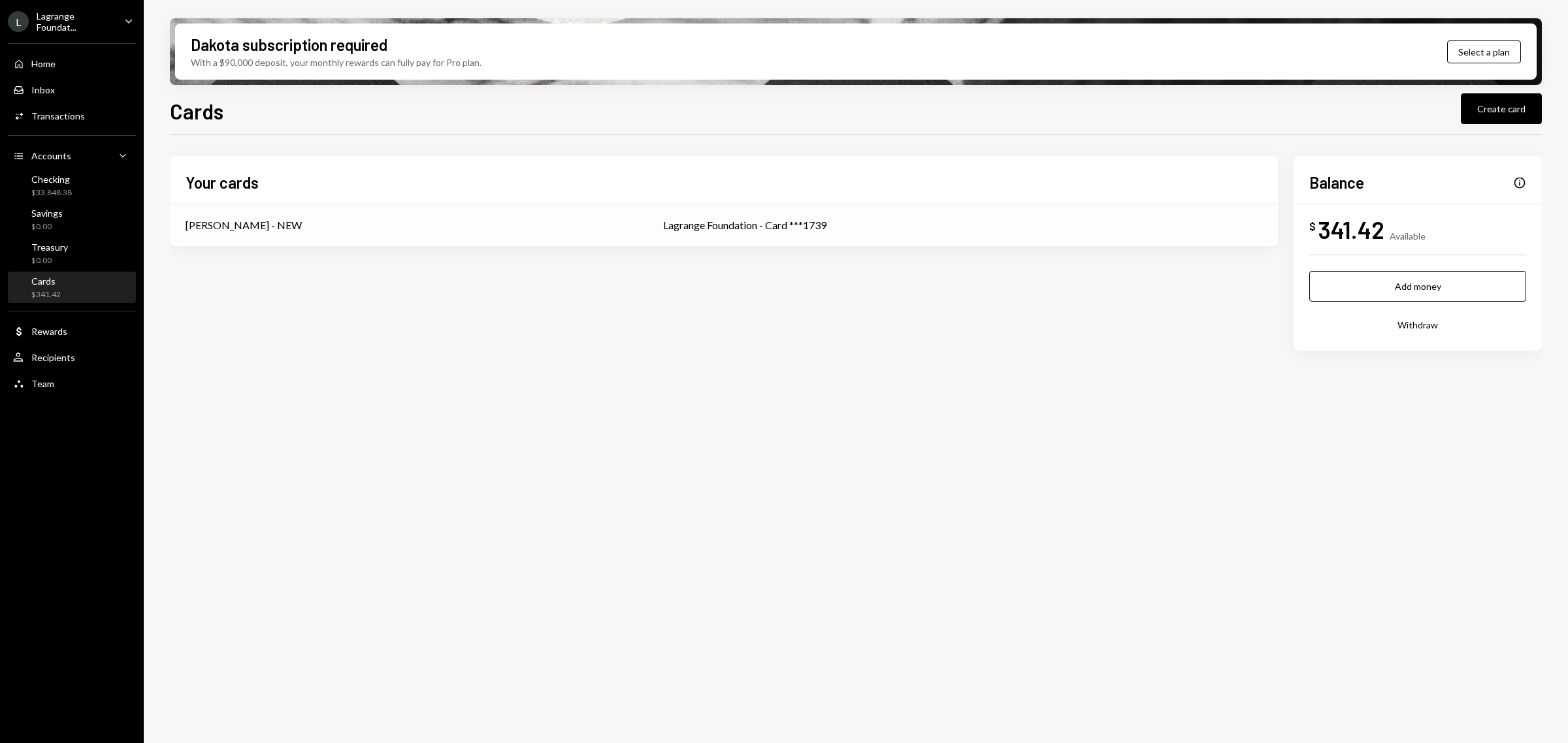
click at [714, 221] on div "Lagrange Foundation - Card ***1739" at bounding box center [962, 225] width 599 height 15
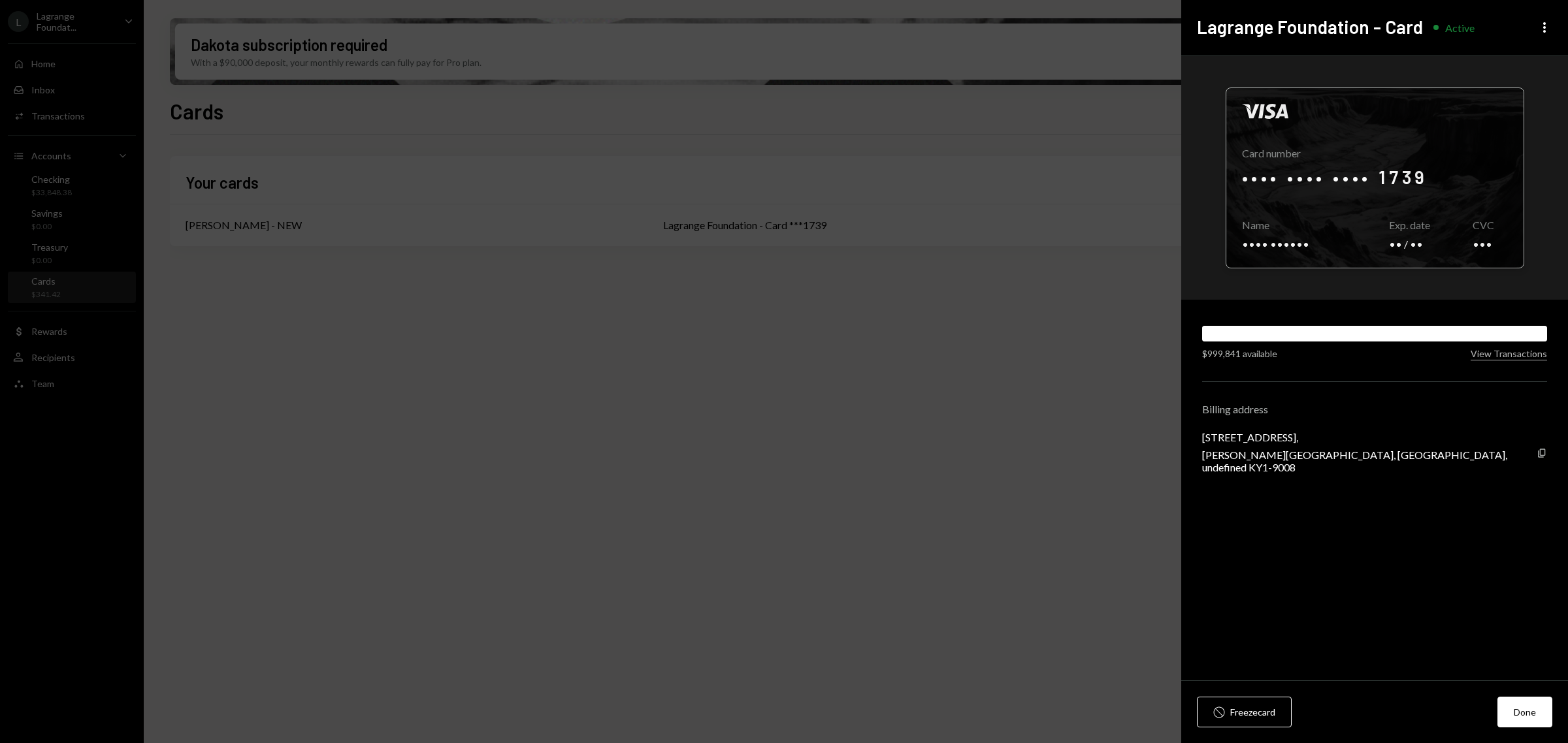
click at [1392, 180] on div at bounding box center [1375, 178] width 297 height 180
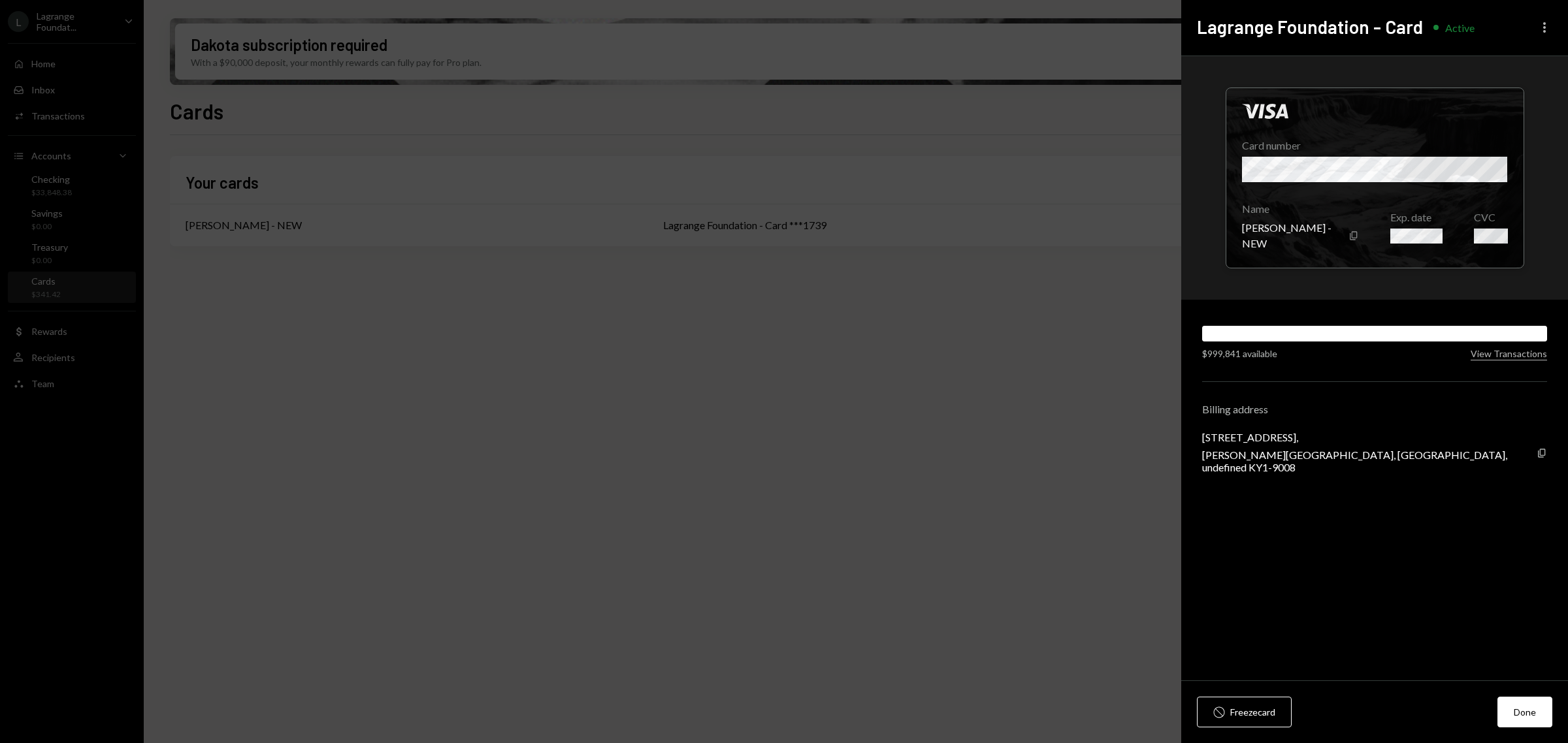
click at [1548, 20] on icon "More" at bounding box center [1544, 27] width 15 height 15
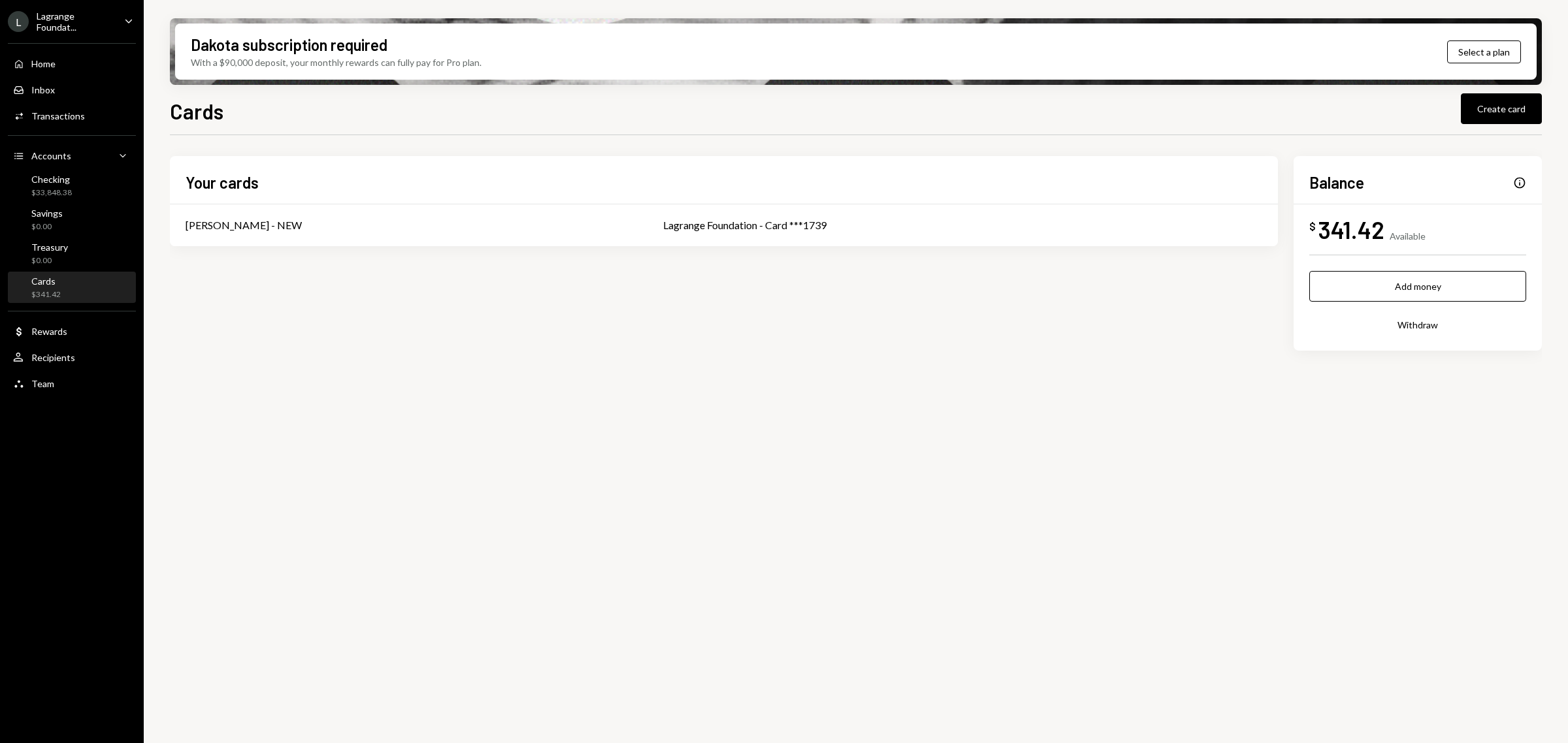
click at [69, 28] on div "Lagrange Foundat..." at bounding box center [75, 22] width 77 height 22
click at [272, 288] on div "Your cards [PERSON_NAME] - NEW Lagrange Foundation - Card ***1739 Balance Info …" at bounding box center [856, 253] width 1372 height 195
click at [90, 188] on div "Checking $33,848.38" at bounding box center [71, 186] width 118 height 25
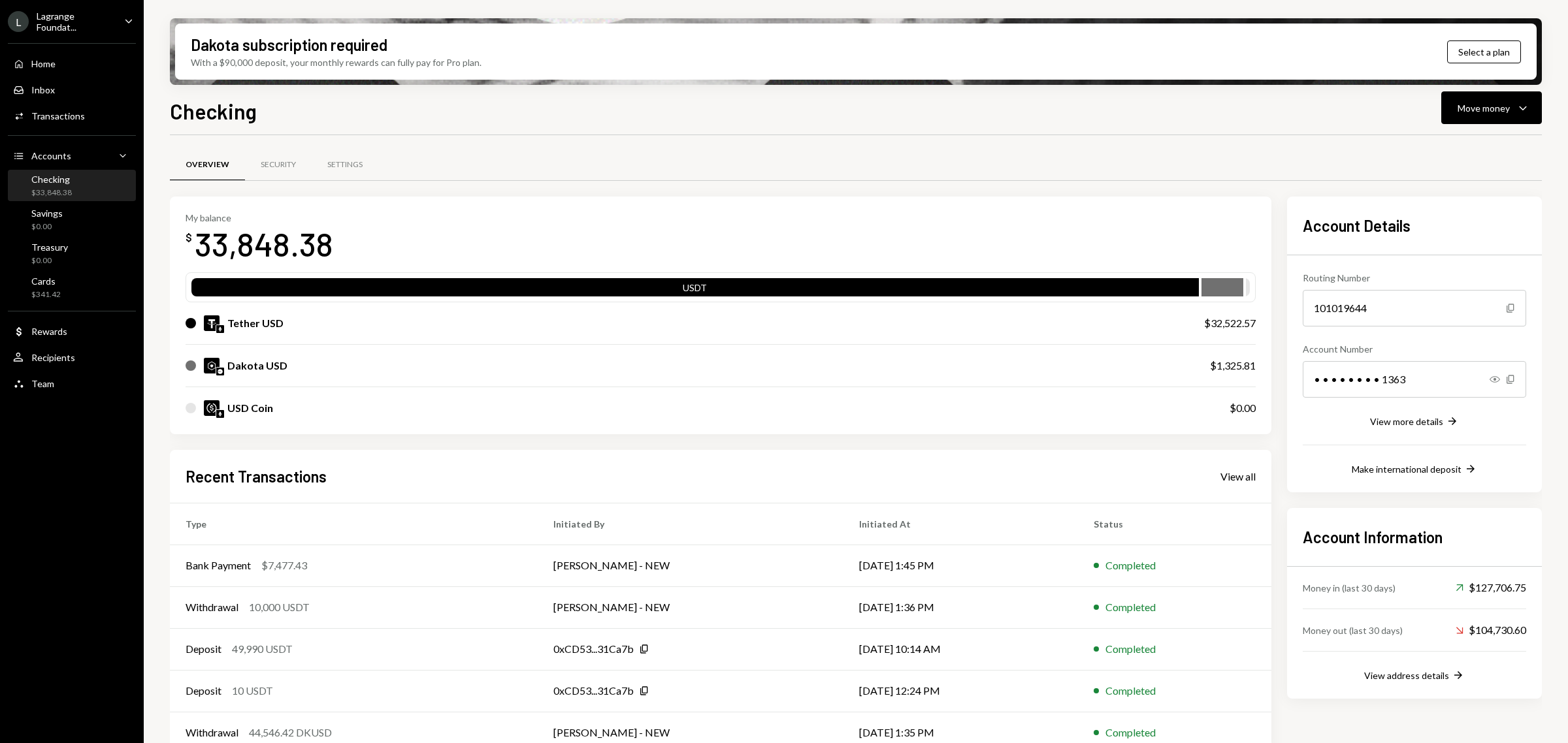
click at [227, 361] on div "Dakota USD" at bounding box center [257, 365] width 60 height 15
drag, startPoint x: 1143, startPoint y: 391, endPoint x: 1212, endPoint y: 391, distance: 69.0
click at [1179, 391] on div "USD Coin $0.00" at bounding box center [720, 408] width 1070 height 42
drag, startPoint x: 1230, startPoint y: 364, endPoint x: 1238, endPoint y: 375, distance: 13.6
click at [1238, 375] on div "Dakota USD $1,325.81" at bounding box center [720, 366] width 1070 height 42
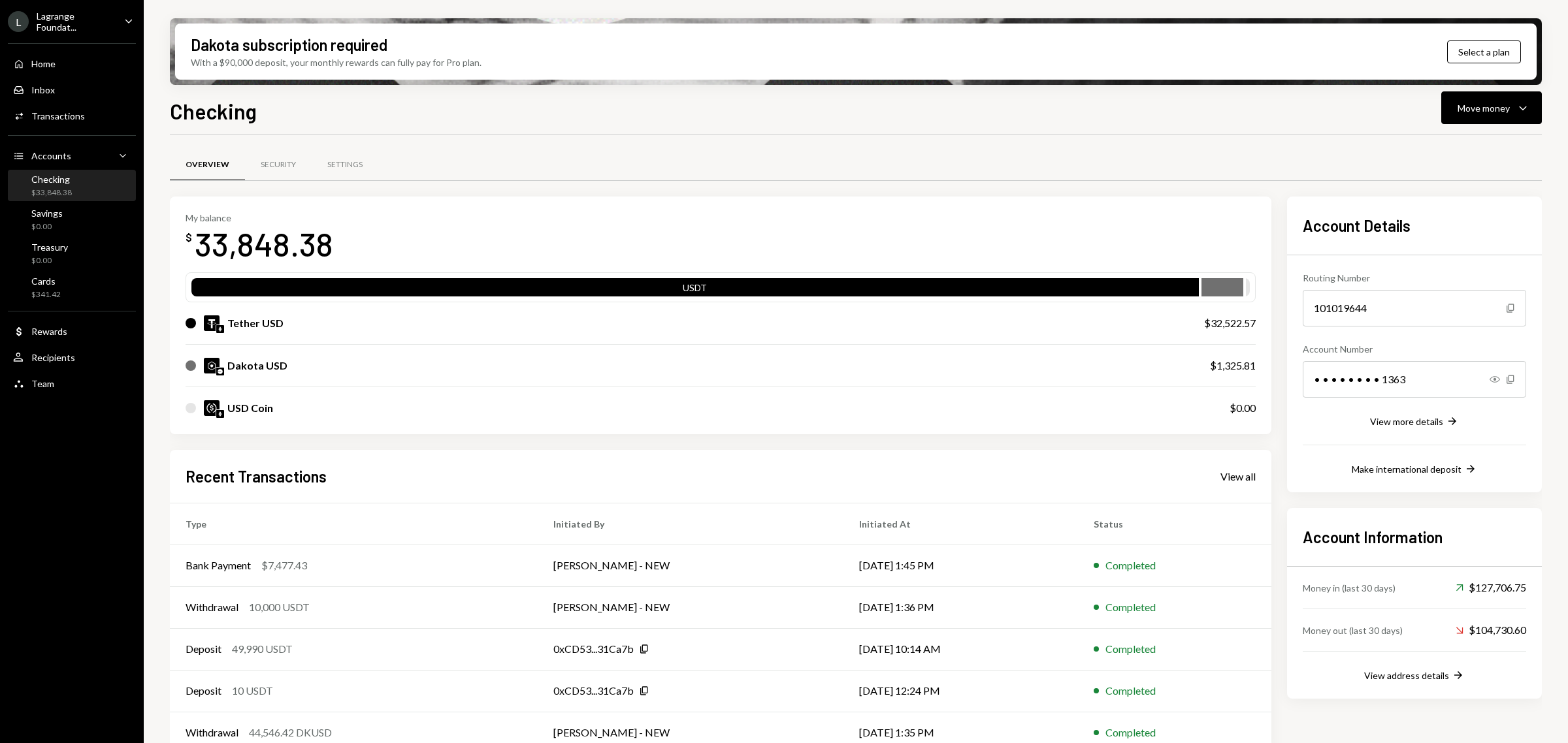
click at [1210, 370] on div "$1,325.81" at bounding box center [1232, 365] width 46 height 15
drag, startPoint x: 1199, startPoint y: 368, endPoint x: 1249, endPoint y: 363, distance: 50.2
click at [1249, 363] on div "Dakota USD $1,325.81" at bounding box center [720, 366] width 1070 height 42
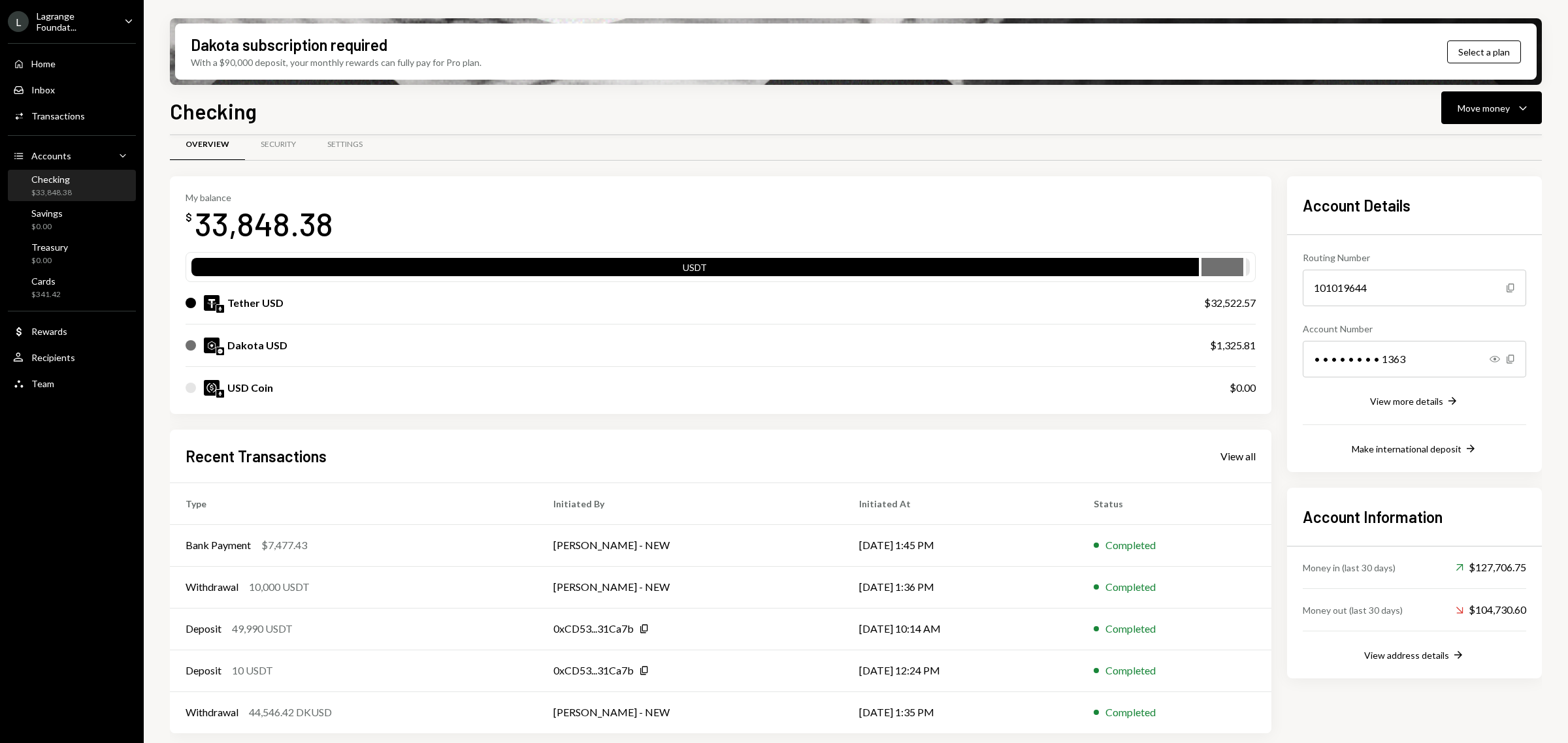
click at [245, 351] on div "Dakota USD" at bounding box center [257, 345] width 60 height 15
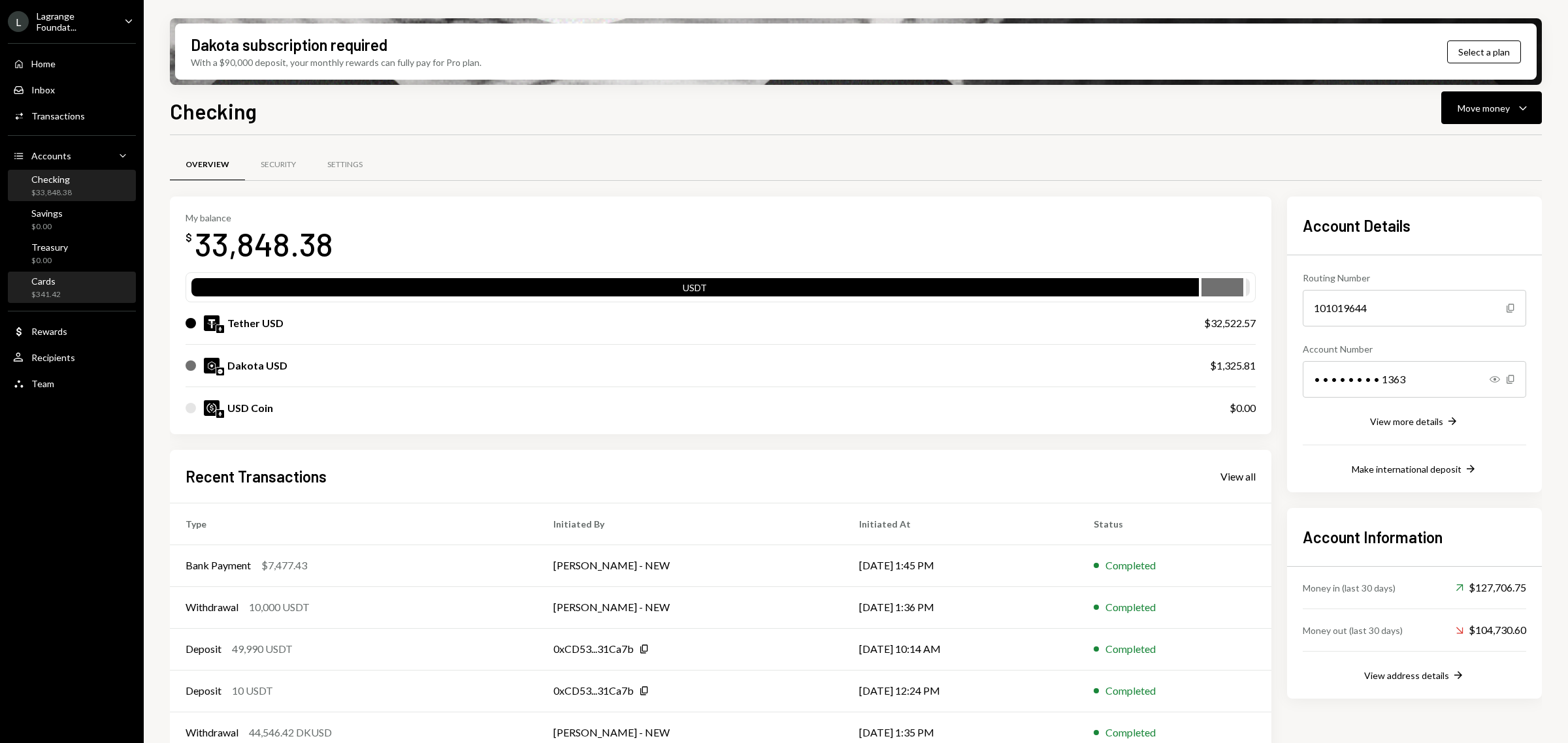
click at [46, 291] on div "$341.42" at bounding box center [46, 294] width 30 height 11
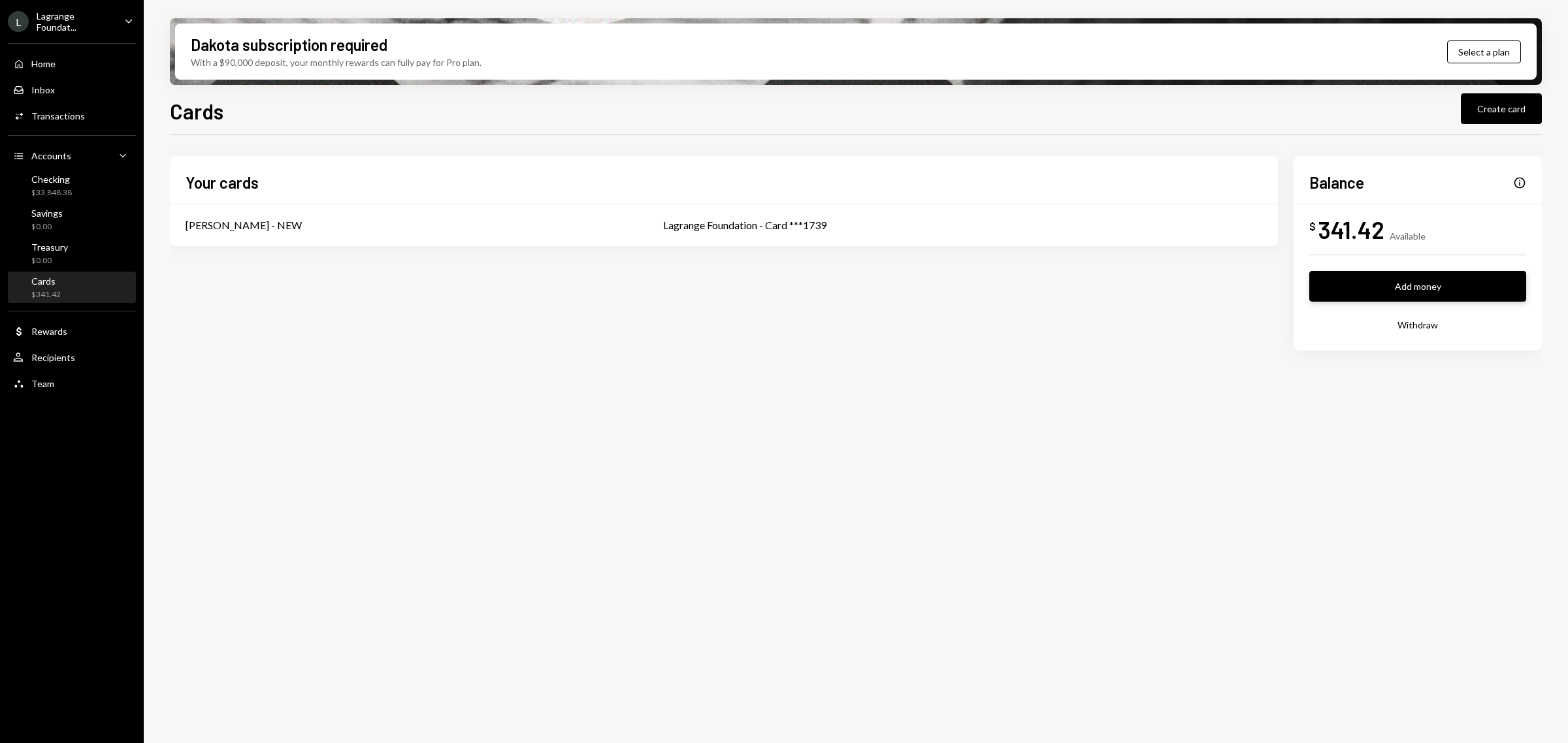
click at [1416, 289] on button "Add money" at bounding box center [1418, 286] width 217 height 31
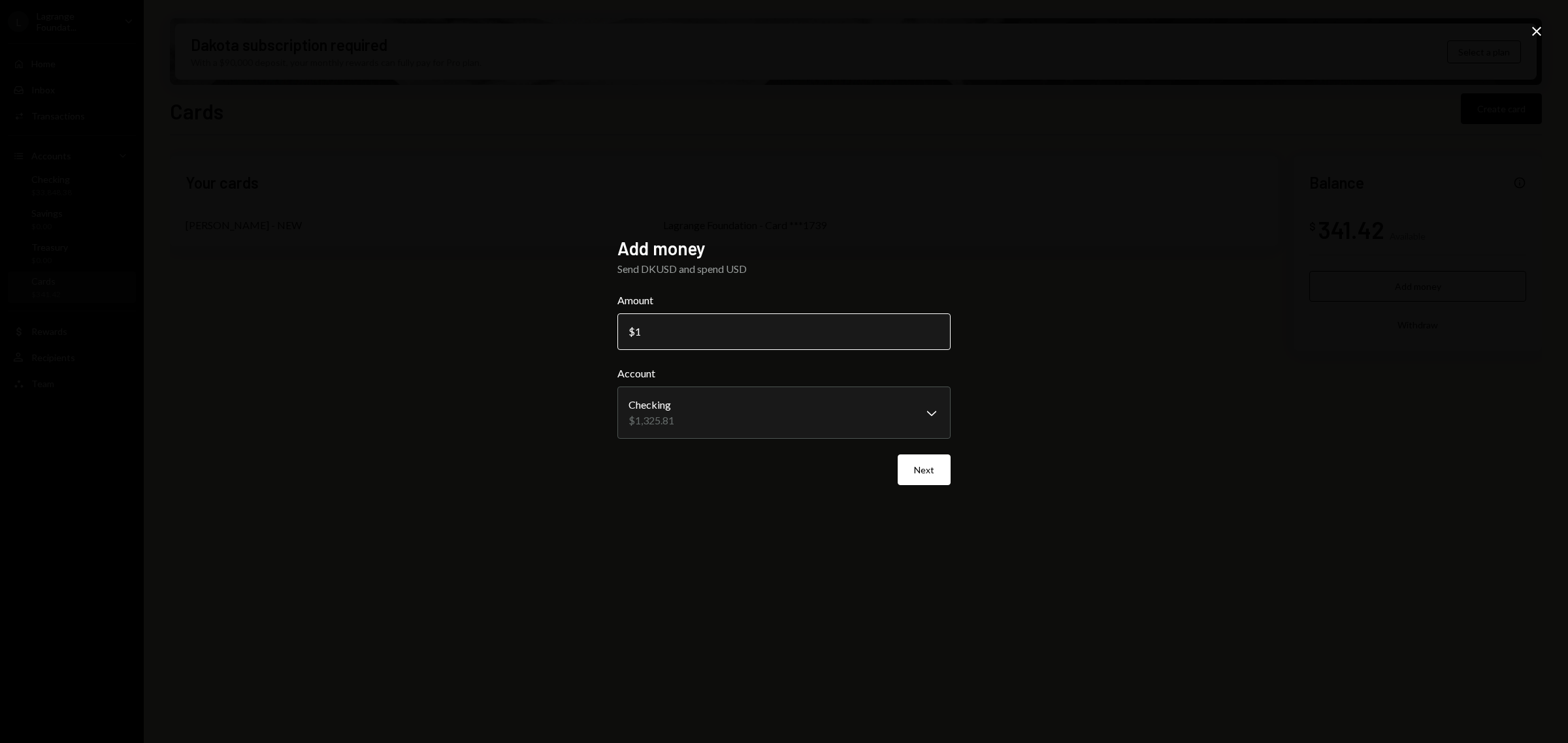
type input "12"
click at [817, 589] on div "**********" at bounding box center [784, 371] width 1568 height 743
click at [705, 434] on body "**********" at bounding box center [784, 371] width 1568 height 743
click at [748, 415] on body "**********" at bounding box center [784, 371] width 1568 height 743
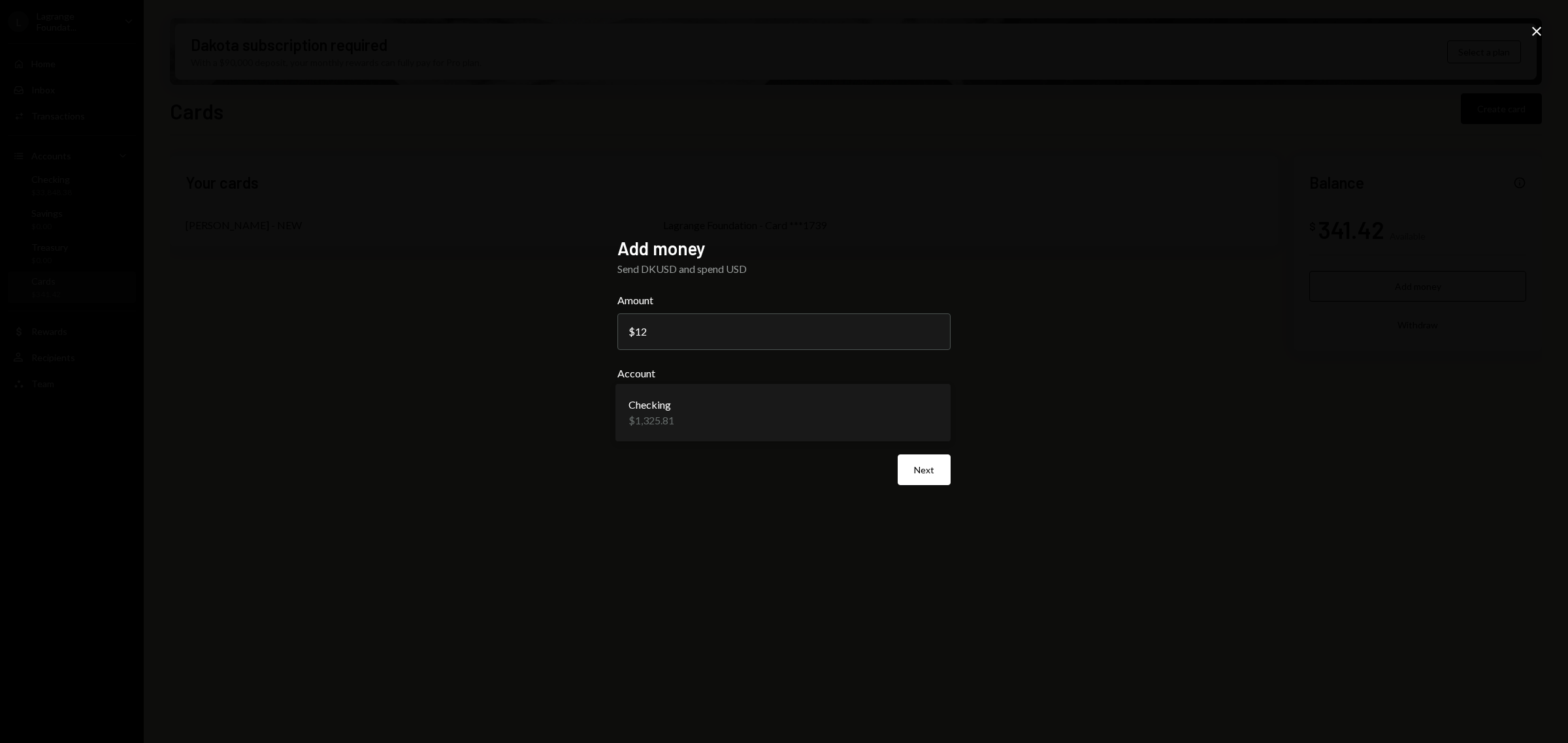
click at [1530, 34] on icon "Close" at bounding box center [1536, 31] width 15 height 15
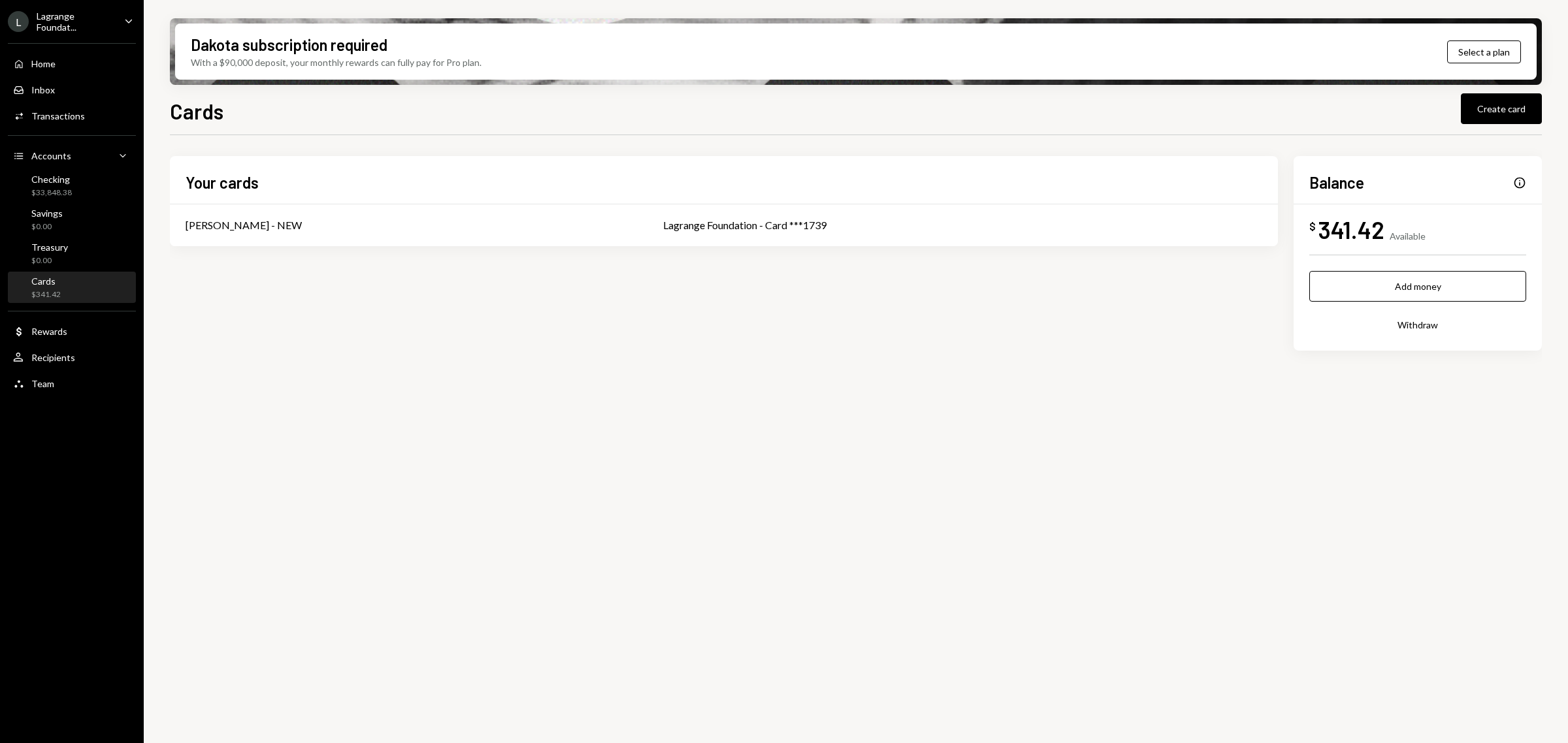
click at [1403, 329] on button "Withdraw" at bounding box center [1418, 325] width 217 height 31
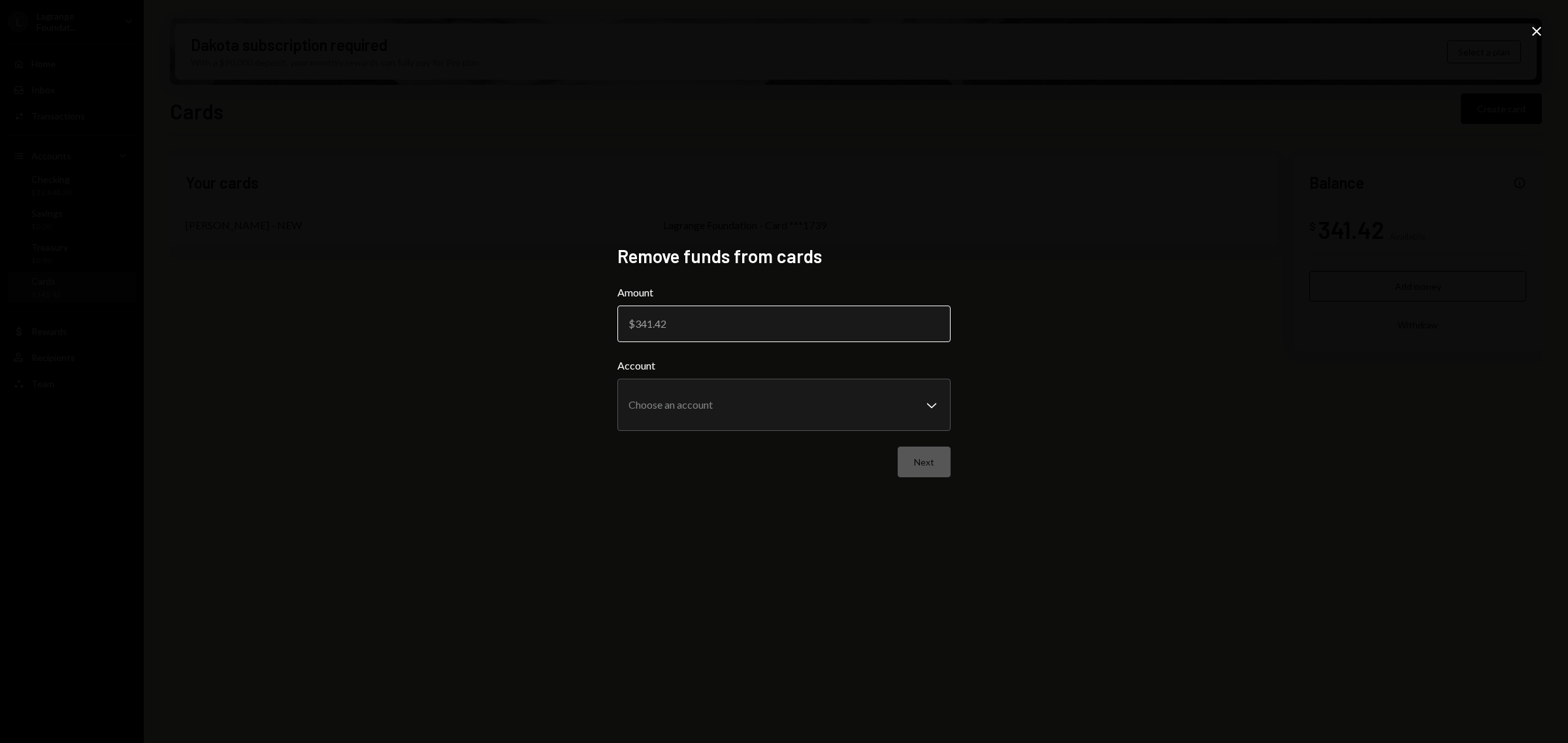
click at [697, 325] on input "Amount" at bounding box center [784, 324] width 333 height 36
click at [1538, 24] on icon "Close" at bounding box center [1536, 31] width 15 height 15
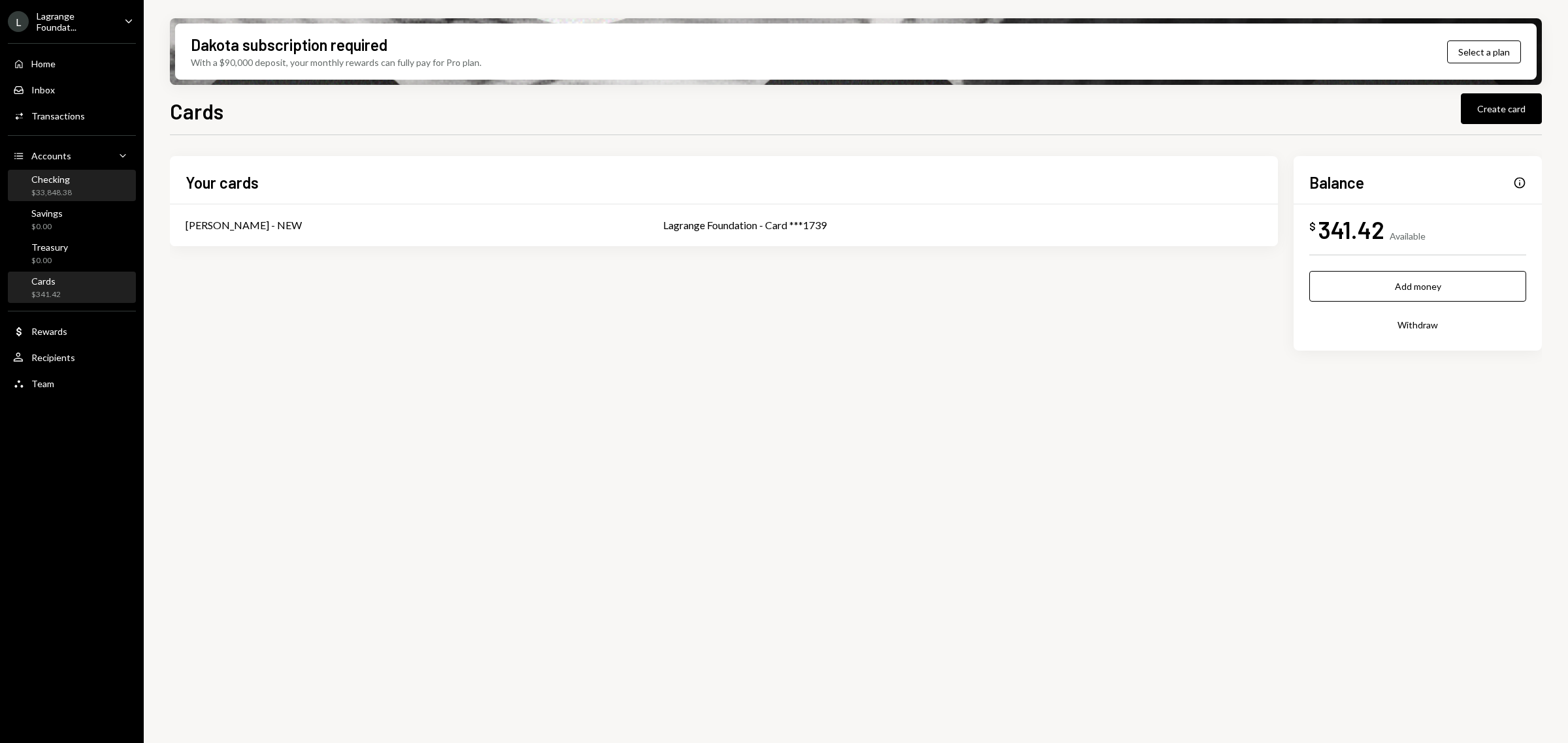
click at [57, 184] on div "Checking $33,848.38" at bounding box center [52, 186] width 40 height 25
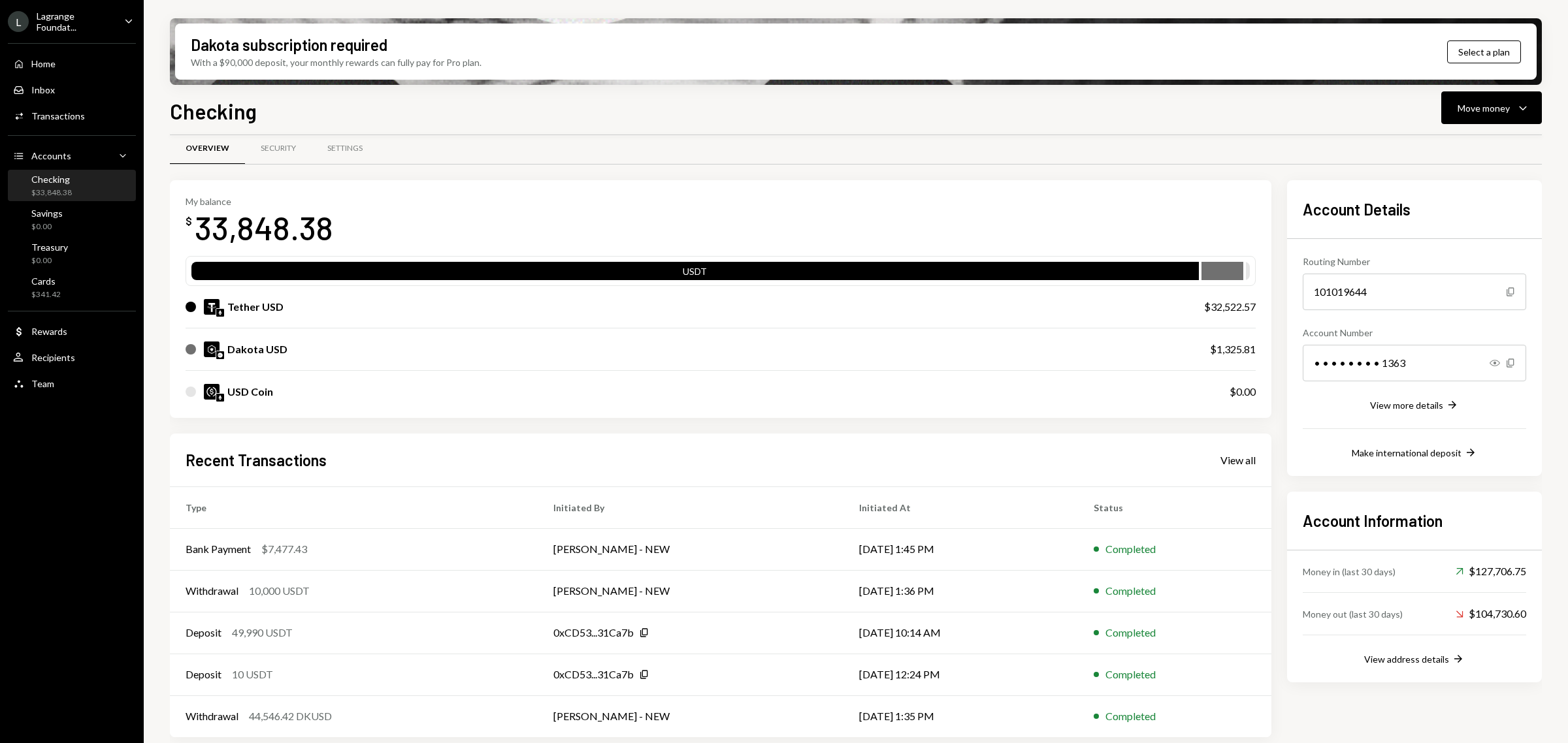
scroll to position [20, 0]
